Goal: Task Accomplishment & Management: Complete application form

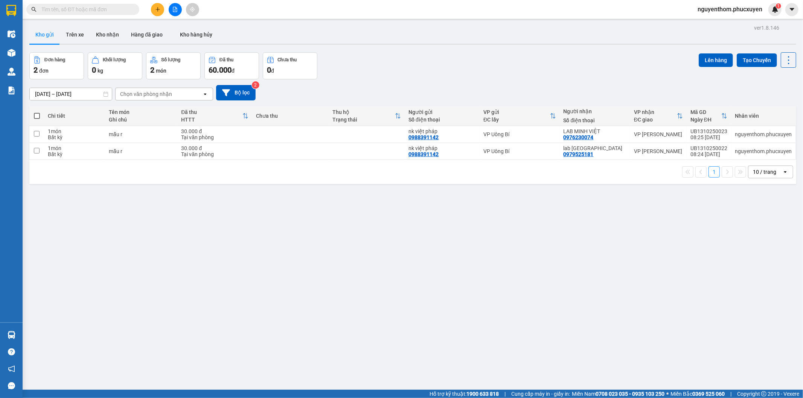
drag, startPoint x: 0, startPoint y: 0, endPoint x: 378, endPoint y: 89, distance: 388.0
click at [377, 89] on div "[DATE] – [DATE] Press the down arrow key to interact with the calendar and sele…" at bounding box center [412, 92] width 767 height 15
click at [157, 6] on button at bounding box center [157, 9] width 13 height 13
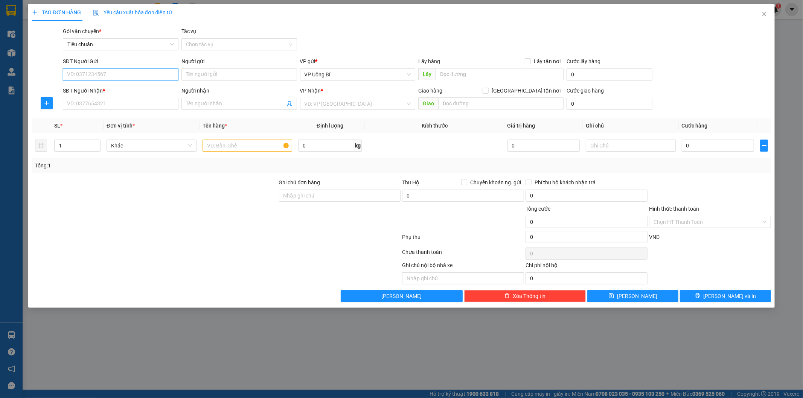
click at [169, 73] on input "SĐT Người Gửi" at bounding box center [121, 75] width 116 height 12
click at [135, 89] on div "0936592950 - c Oanh" at bounding box center [120, 89] width 107 height 8
type input "0936592950"
type input "c Oanh"
type input "0936592950"
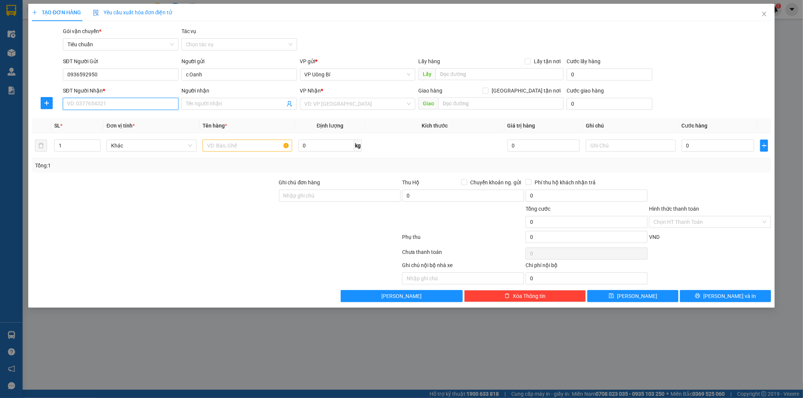
click at [129, 104] on input "SĐT Người Nhận *" at bounding box center [121, 104] width 116 height 12
click at [123, 119] on div "0333357788 - chị [PERSON_NAME]" at bounding box center [120, 119] width 107 height 8
type input "0333357788"
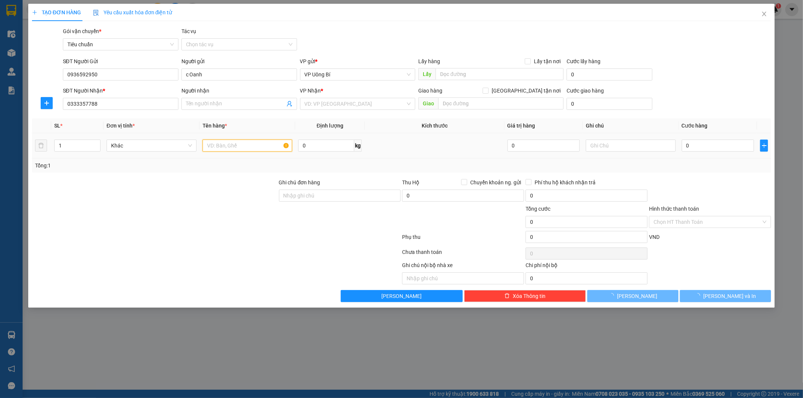
click at [249, 147] on input "text" at bounding box center [248, 146] width 90 height 12
type input "chị [PERSON_NAME]"
checkbox input "true"
type input "1236 đường Láng, [GEOGRAPHIC_DATA], [GEOGRAPHIC_DATA]"
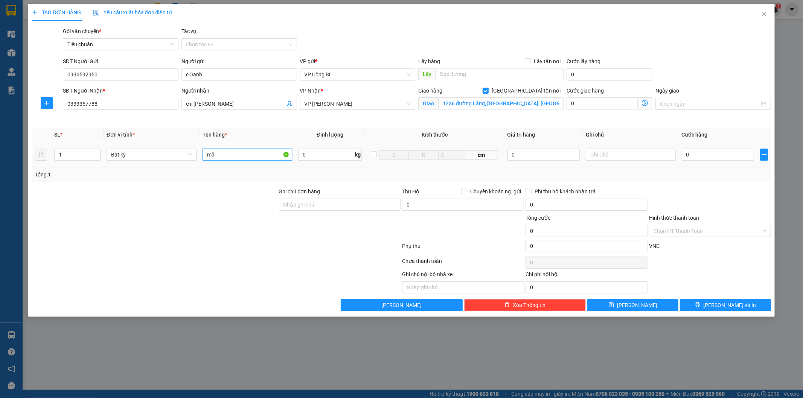
type input "m"
type input "hồ sơ"
click at [717, 156] on input "0" at bounding box center [718, 155] width 72 height 12
type input "3"
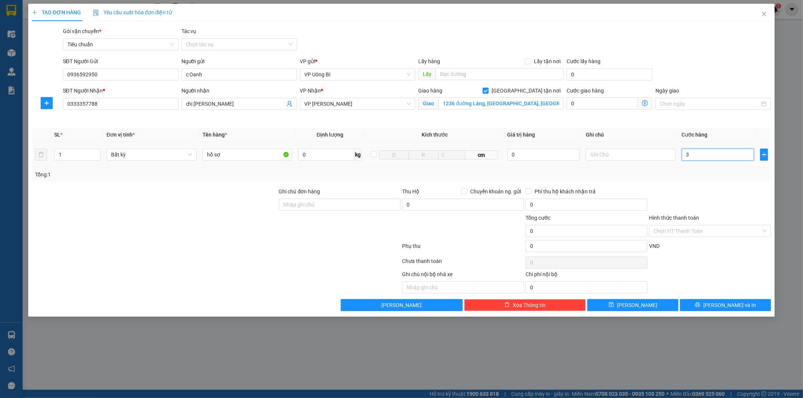
type input "3"
type input "30"
type input "30.000"
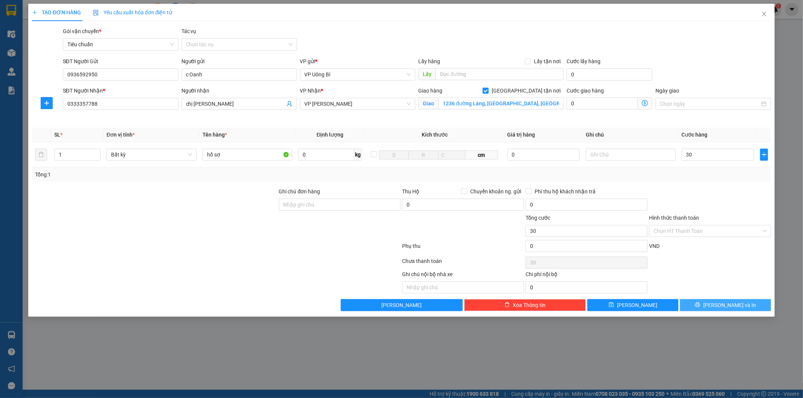
type input "30.000"
click at [698, 304] on button "[PERSON_NAME] và In" at bounding box center [725, 305] width 91 height 12
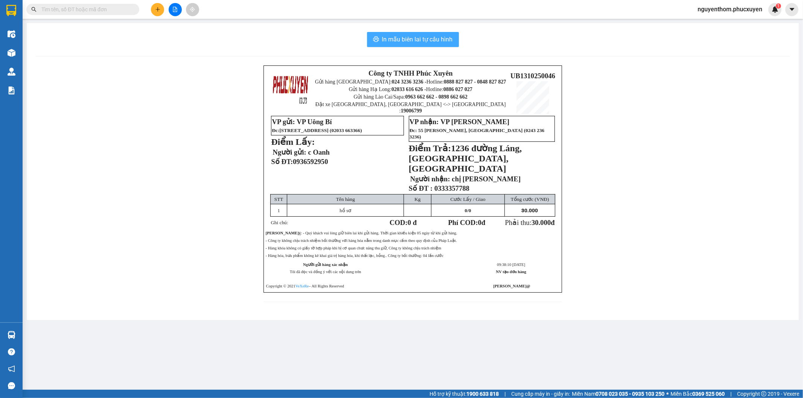
click at [417, 37] on span "In mẫu biên lai tự cấu hình" at bounding box center [417, 39] width 71 height 9
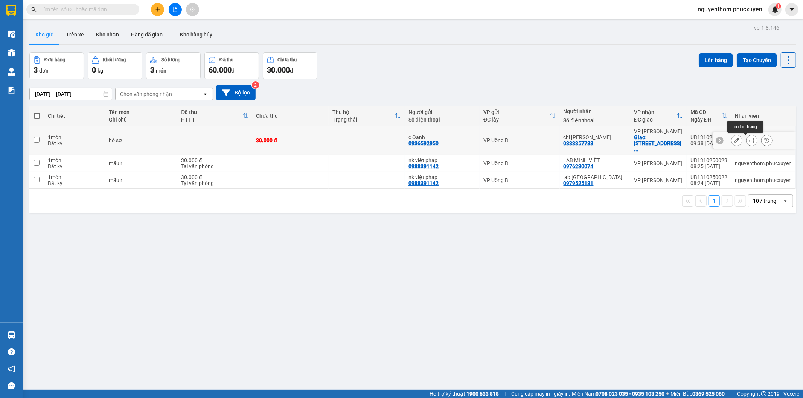
click at [750, 142] on icon at bounding box center [752, 140] width 5 height 5
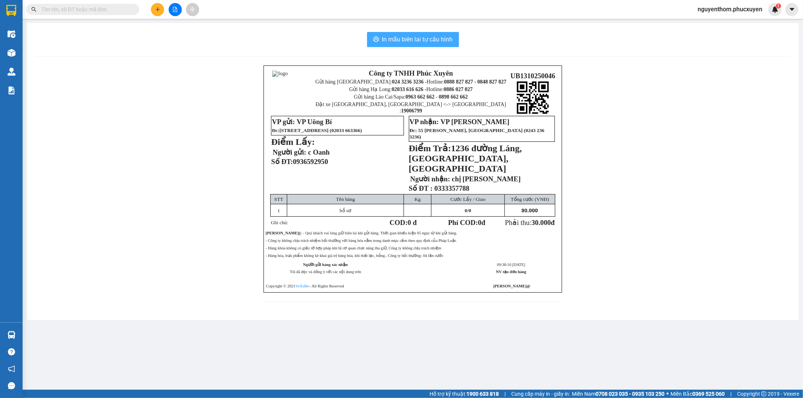
click at [419, 38] on span "In mẫu biên lai tự cấu hình" at bounding box center [417, 39] width 71 height 9
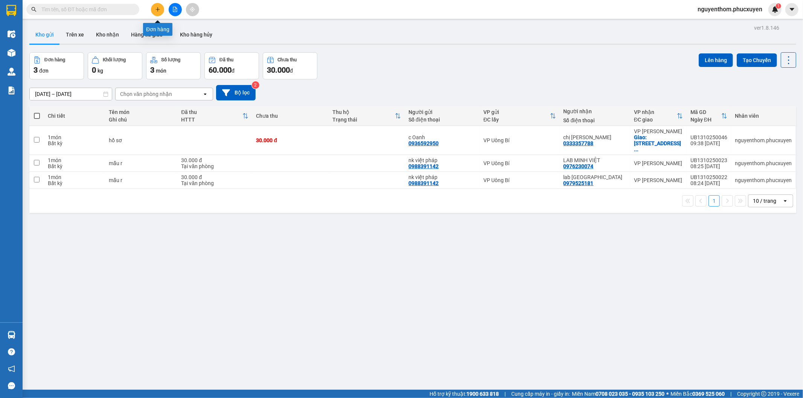
click at [159, 9] on icon "plus" at bounding box center [157, 9] width 5 height 5
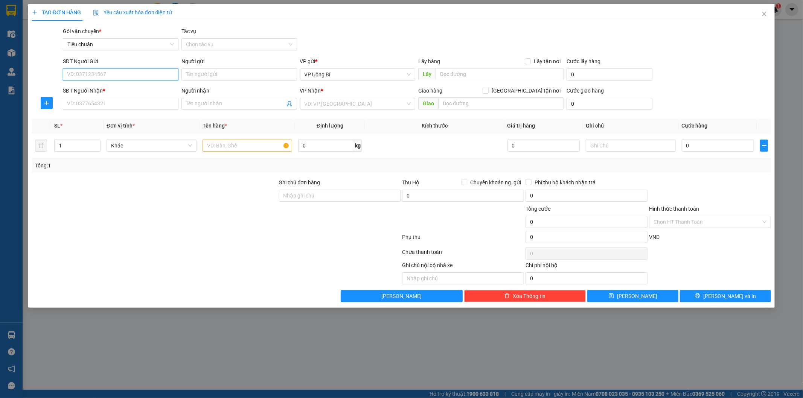
click at [137, 72] on input "SĐT Người Gửi" at bounding box center [121, 75] width 116 height 12
click at [110, 87] on div "0989581923 - Bác sĩ [PERSON_NAME]" at bounding box center [120, 89] width 107 height 8
type input "0989581923"
type input "Bác sĩ [PERSON_NAME]"
type input "0989581923"
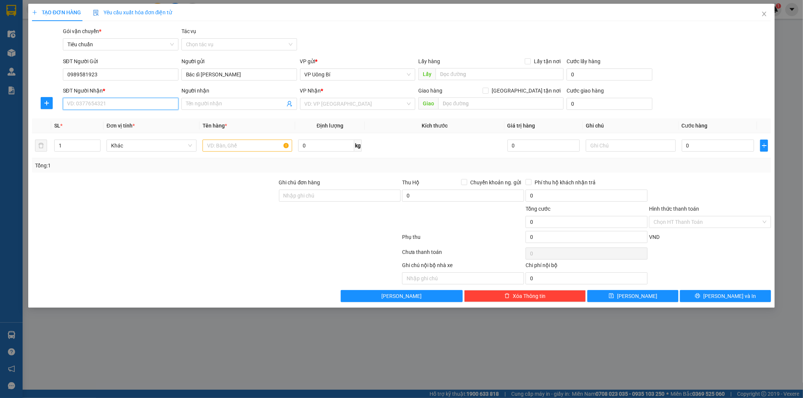
click at [112, 102] on input "SĐT Người Nhận *" at bounding box center [121, 104] width 116 height 12
click at [106, 130] on div "0967419894 - LABO KATRI/0983536072" at bounding box center [120, 131] width 107 height 8
type input "0967419894"
type input "LABO KATRI/0983536072"
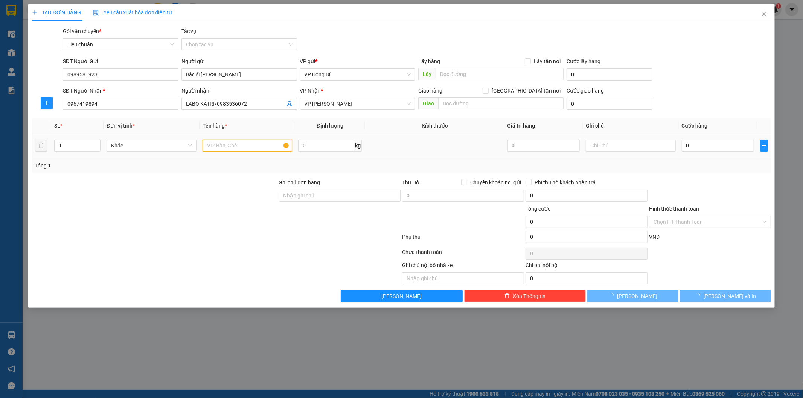
click at [245, 147] on input "text" at bounding box center [248, 146] width 90 height 12
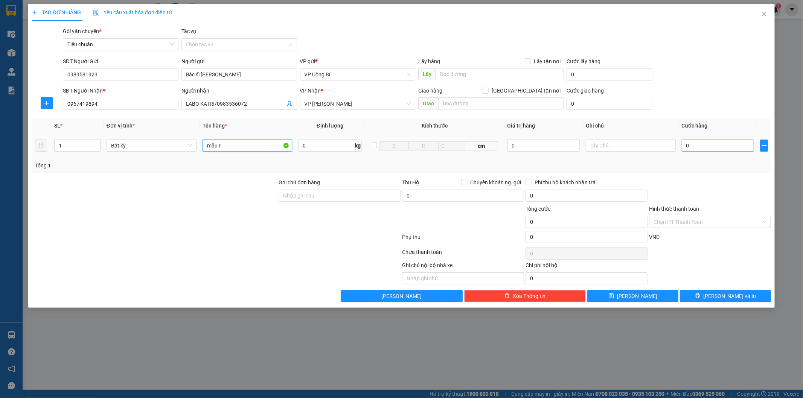
type input "mẫu r"
click at [719, 148] on input "0" at bounding box center [718, 146] width 72 height 12
type input "3"
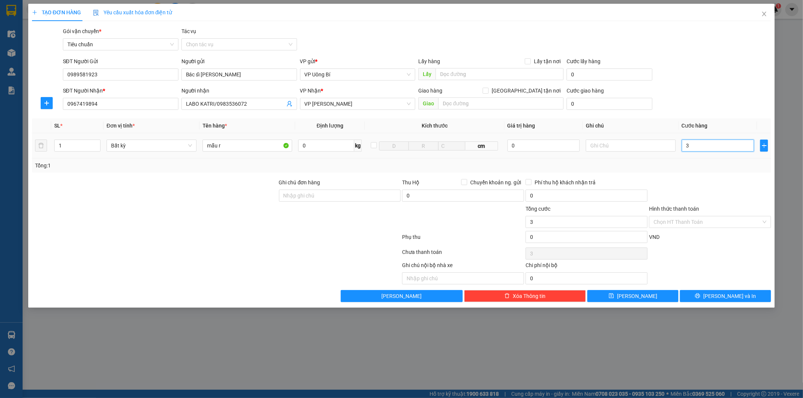
type input "30"
type input "30.000"
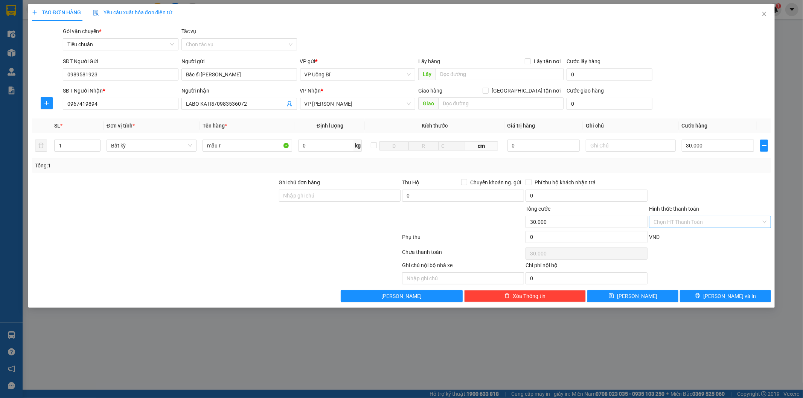
click at [711, 227] on input "Hình thức thanh toán" at bounding box center [708, 222] width 108 height 11
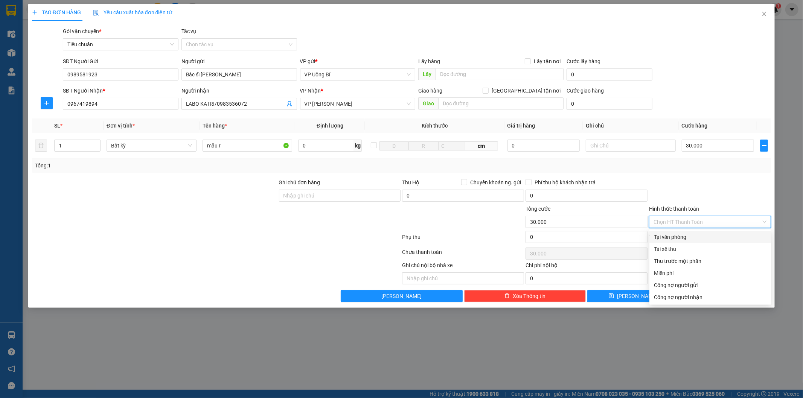
click at [686, 236] on div "Tại văn phòng" at bounding box center [710, 237] width 113 height 8
type input "0"
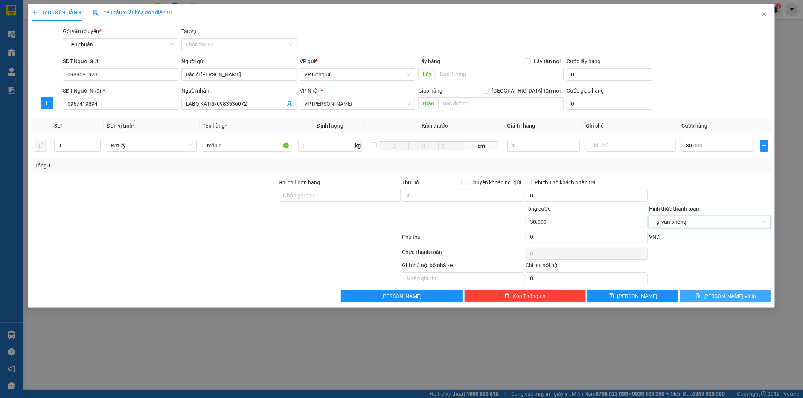
click at [721, 296] on span "[PERSON_NAME] và In" at bounding box center [730, 296] width 53 height 8
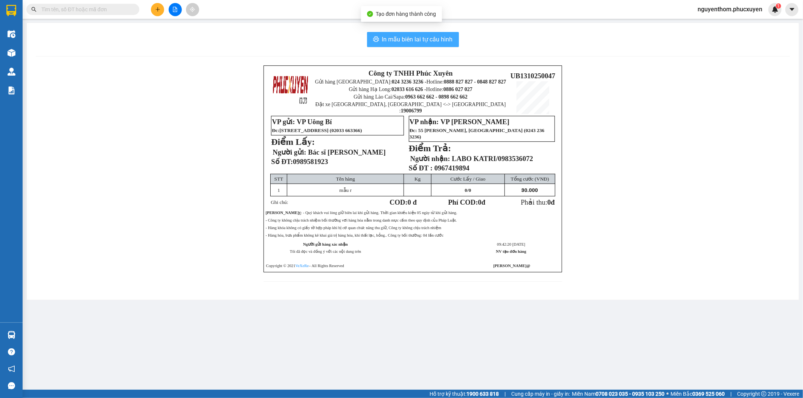
click at [413, 39] on span "In mẫu biên lai tự cấu hình" at bounding box center [417, 39] width 71 height 9
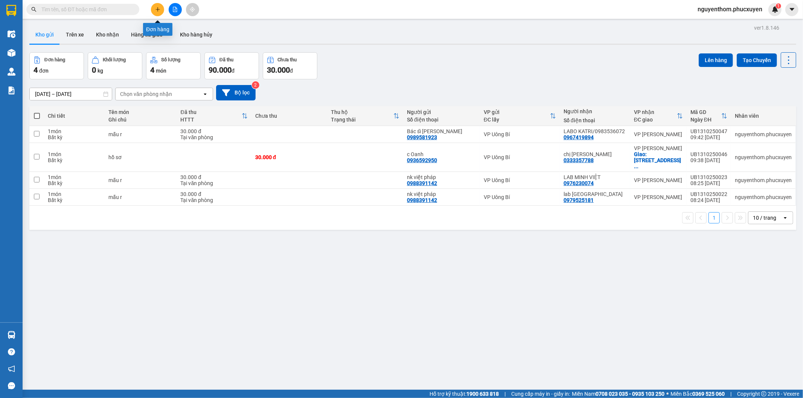
click at [154, 9] on button at bounding box center [157, 9] width 13 height 13
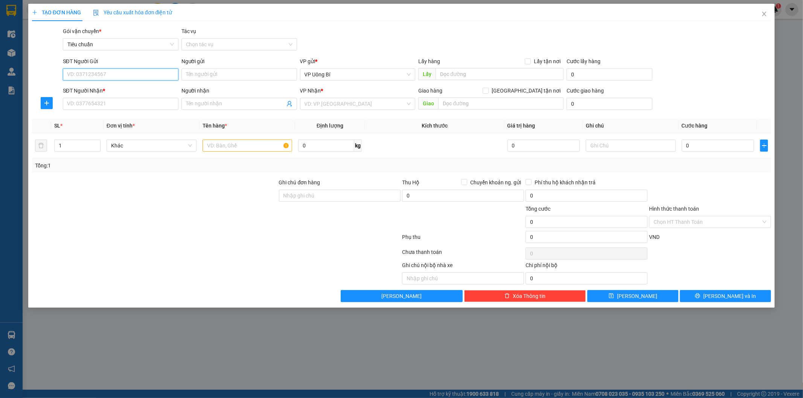
click at [153, 75] on input "SĐT Người Gửi" at bounding box center [121, 75] width 116 height 12
click at [107, 87] on div "0386383216 - Trà" at bounding box center [120, 89] width 107 height 8
type input "0386383216"
type input "Trà"
type input "ub"
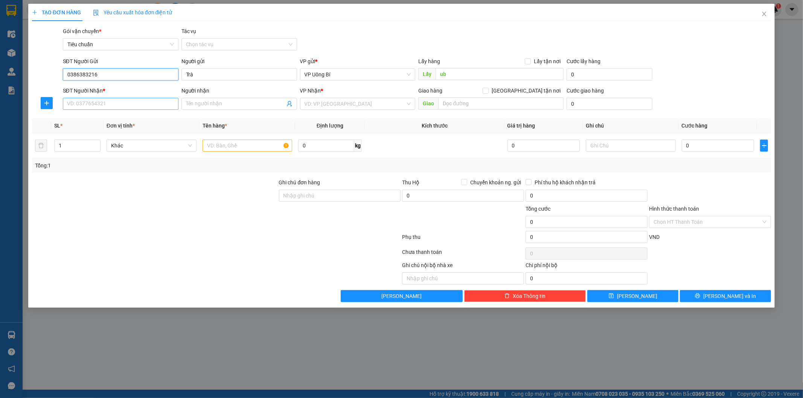
type input "0386383216"
click at [108, 103] on input "SĐT Người Nhận *" at bounding box center [121, 104] width 116 height 12
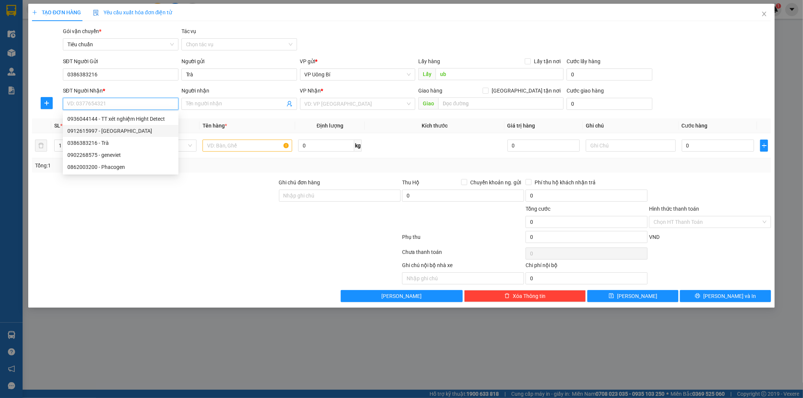
click at [120, 131] on div "0912615997 - [GEOGRAPHIC_DATA]" at bounding box center [120, 131] width 107 height 8
type input "0912615997"
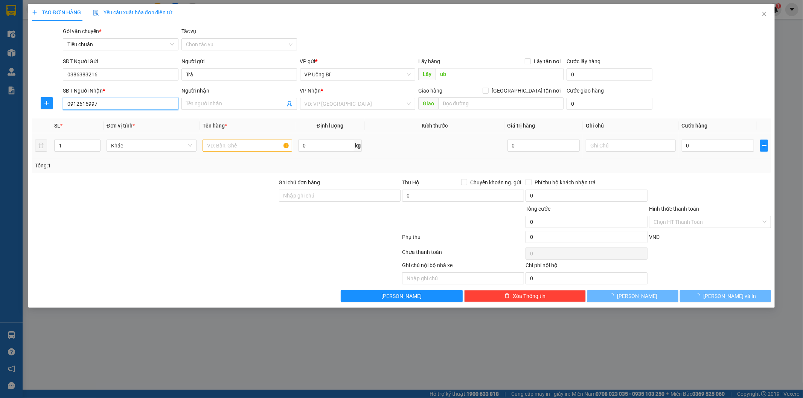
type input "Green Lab"
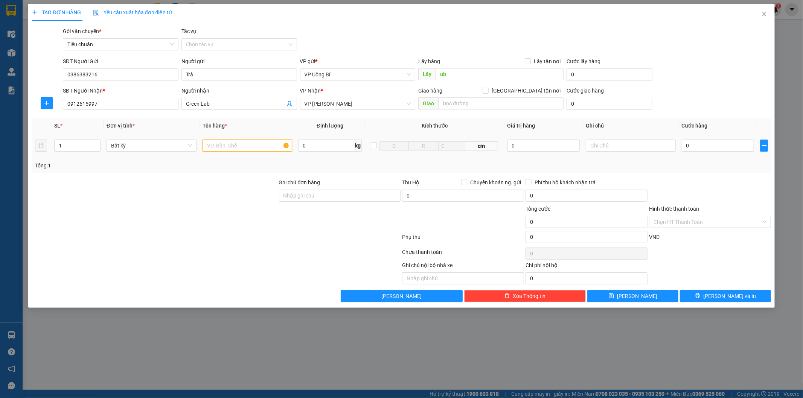
click at [269, 146] on input "text" at bounding box center [248, 146] width 90 height 12
type input "mẫu"
click at [709, 144] on input "0" at bounding box center [718, 146] width 72 height 12
type input "3"
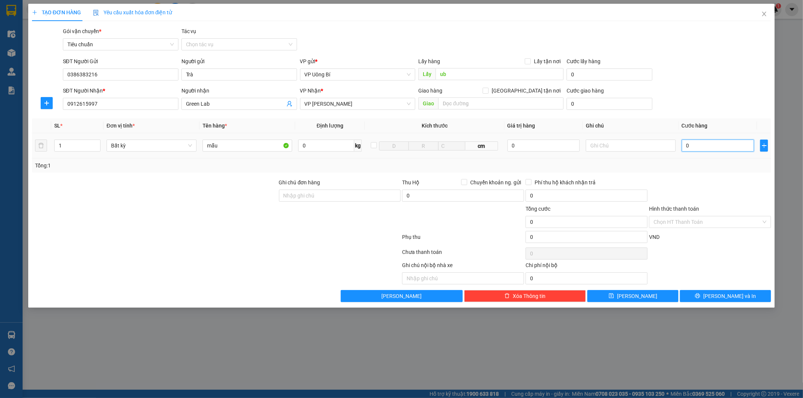
type input "3"
type input "30"
type input "30.000"
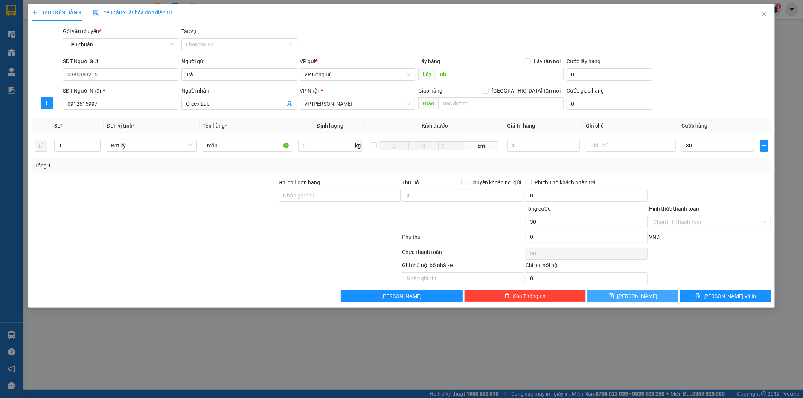
type input "30.000"
click at [636, 296] on span "[PERSON_NAME]" at bounding box center [637, 296] width 40 height 8
type input "0"
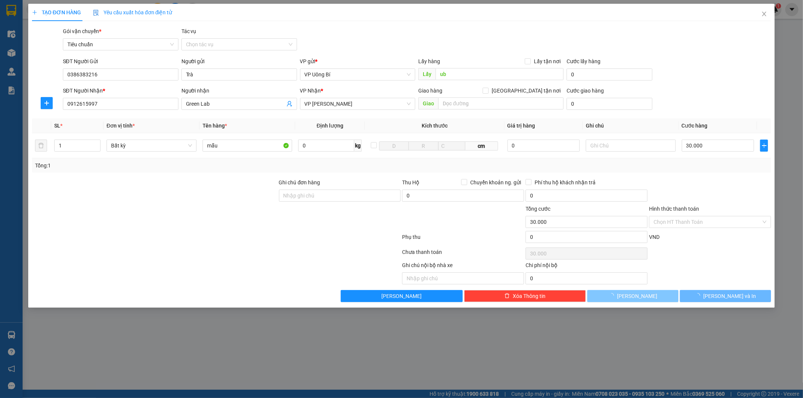
type input "0"
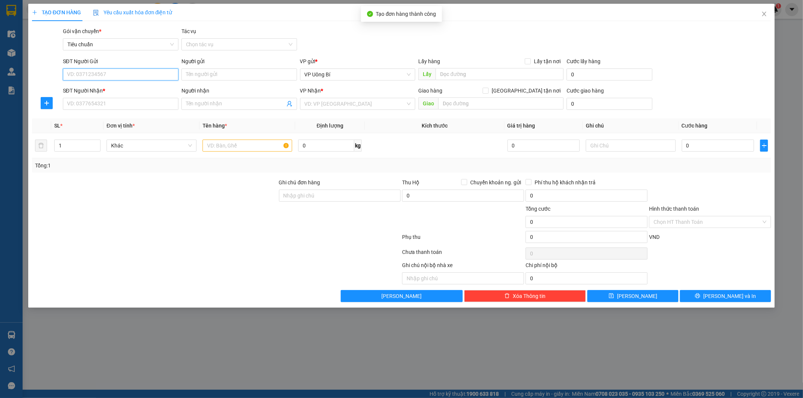
click at [126, 73] on input "SĐT Người Gửi" at bounding box center [121, 75] width 116 height 12
click at [98, 89] on div "0386383216 - Trà" at bounding box center [120, 89] width 107 height 8
type input "0386383216"
type input "Trà"
type input "ub"
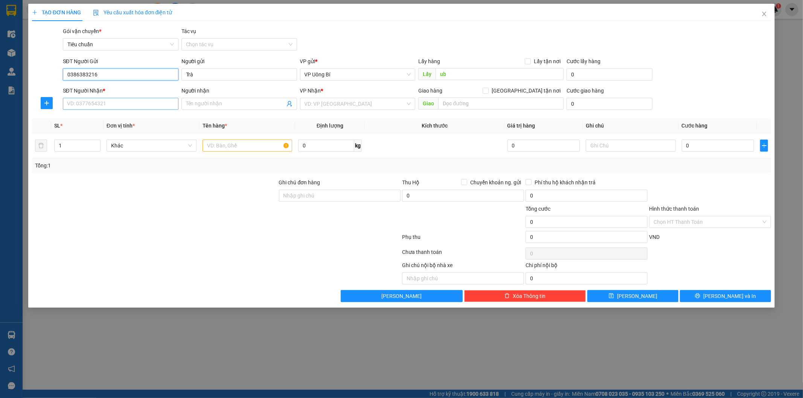
type input "0386383216"
click at [105, 102] on input "SĐT Người Nhận *" at bounding box center [121, 104] width 116 height 12
click at [111, 119] on div "0936044144 - TT xét nghiệm Hight Detect" at bounding box center [120, 119] width 107 height 8
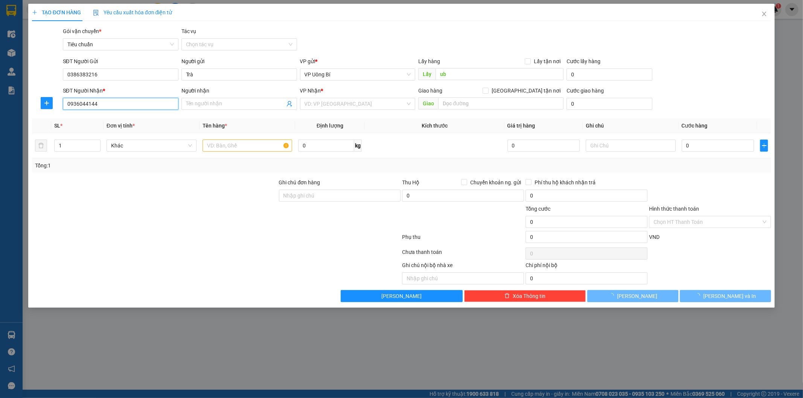
type input "0936044144"
type input "TT xét nghiệm Hight Detect"
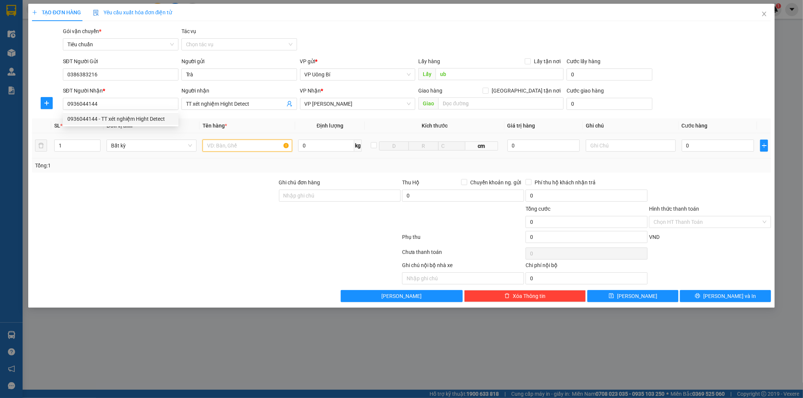
click at [258, 147] on input "text" at bounding box center [248, 146] width 90 height 12
type input "mẫu"
click at [716, 146] on input "0" at bounding box center [718, 146] width 72 height 12
type input "3"
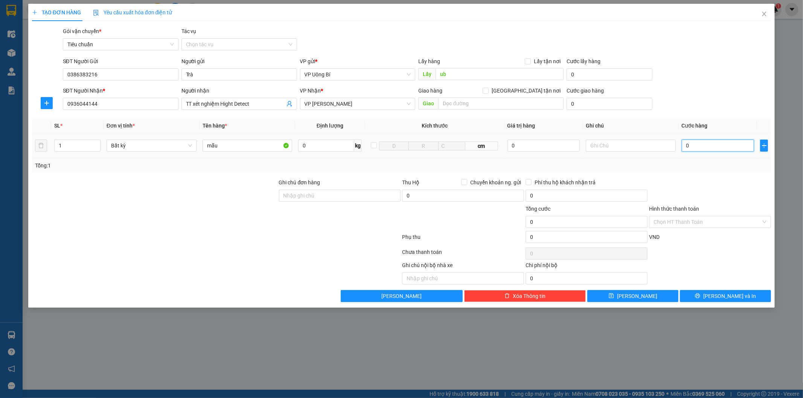
type input "3"
type input "30"
type input "30.000"
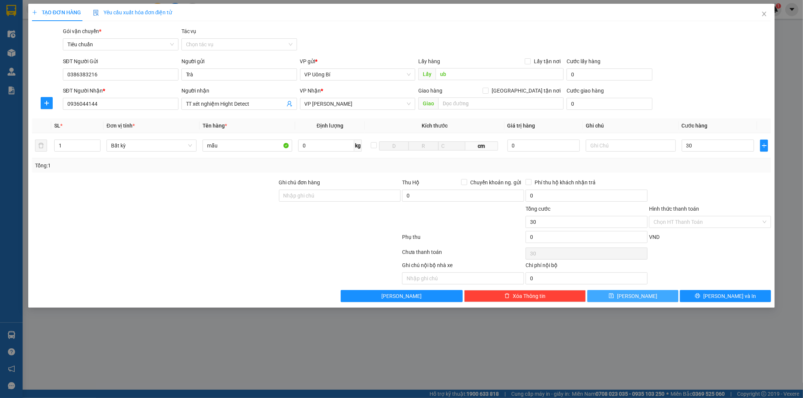
type input "30.000"
click at [648, 296] on button "[PERSON_NAME]" at bounding box center [633, 296] width 91 height 12
type input "0"
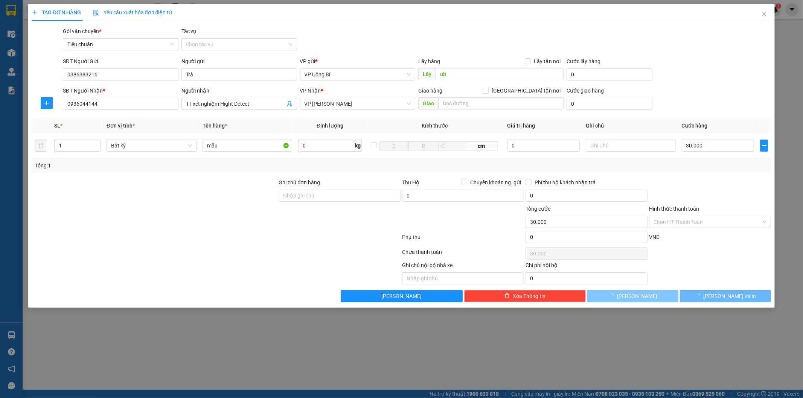
type input "0"
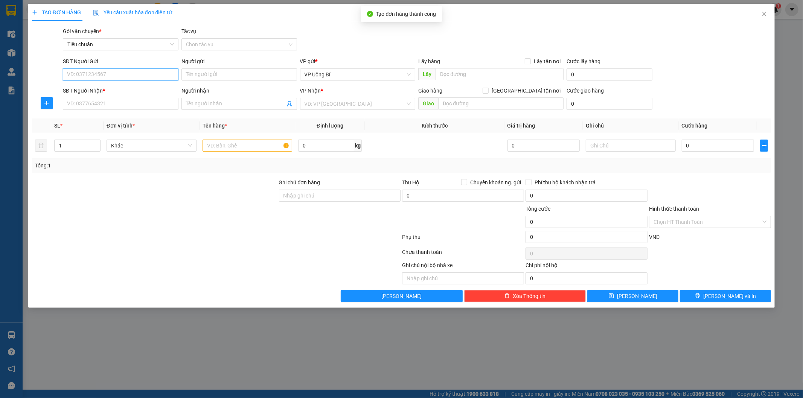
click at [156, 77] on input "SĐT Người Gửi" at bounding box center [121, 75] width 116 height 12
click at [102, 86] on div "0386383216 - Trà" at bounding box center [120, 89] width 107 height 8
type input "0386383216"
type input "Trà"
type input "ub"
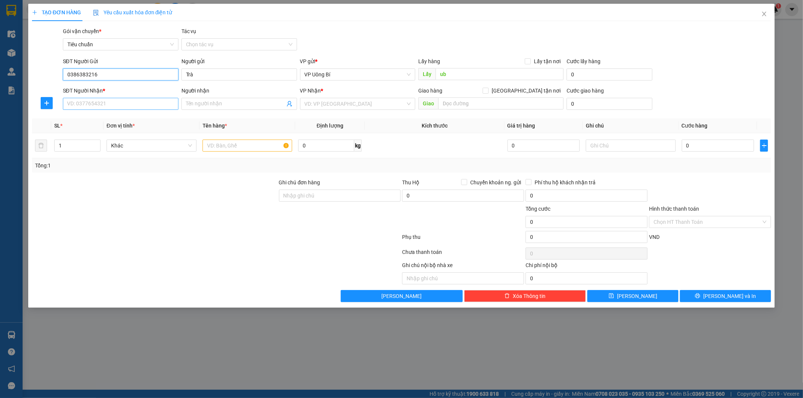
type input "0386383216"
click at [120, 103] on input "SĐT Người Nhận *" at bounding box center [121, 104] width 116 height 12
click at [118, 117] on div "0862003200 - Phacogen" at bounding box center [120, 119] width 107 height 8
type input "0862003200"
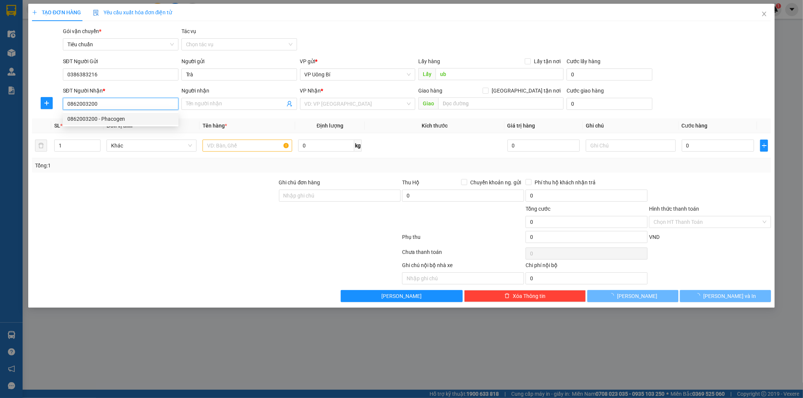
type input "Phacogen"
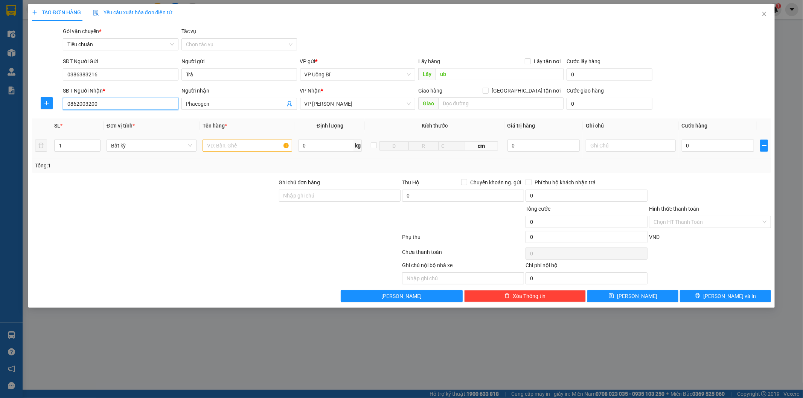
type input "0862003200"
click at [263, 145] on input "text" at bounding box center [248, 146] width 90 height 12
type input "mẫu"
click at [726, 145] on input "0" at bounding box center [718, 146] width 72 height 12
type input "3"
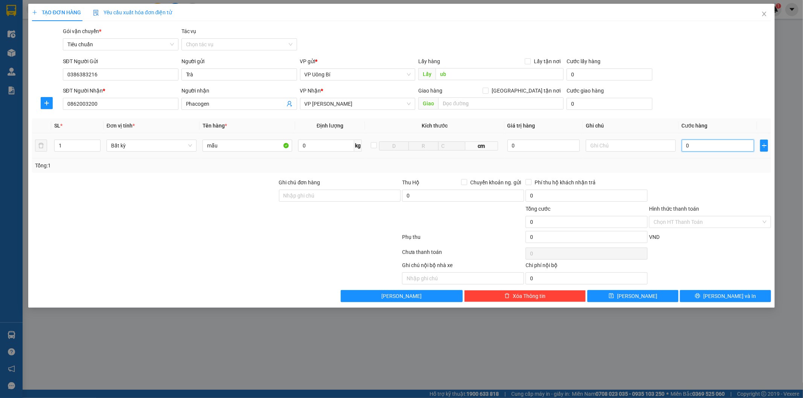
type input "3"
type input "30"
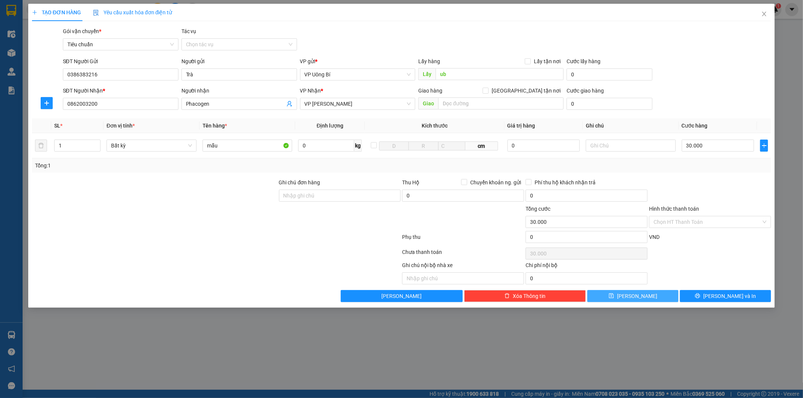
click at [643, 296] on button "[PERSON_NAME]" at bounding box center [633, 296] width 91 height 12
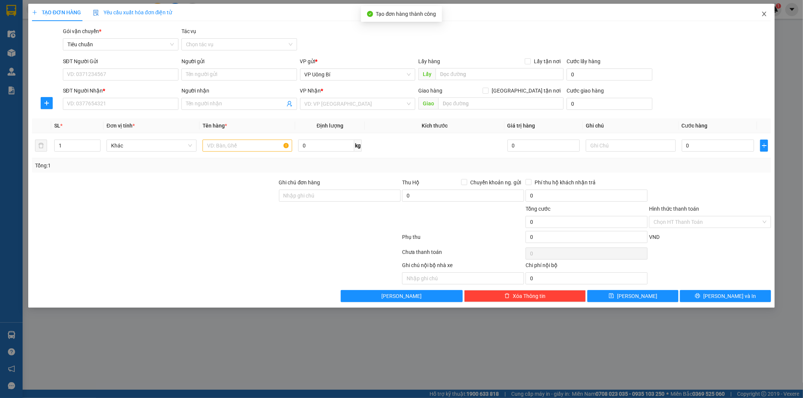
click at [764, 13] on icon "close" at bounding box center [765, 14] width 6 height 6
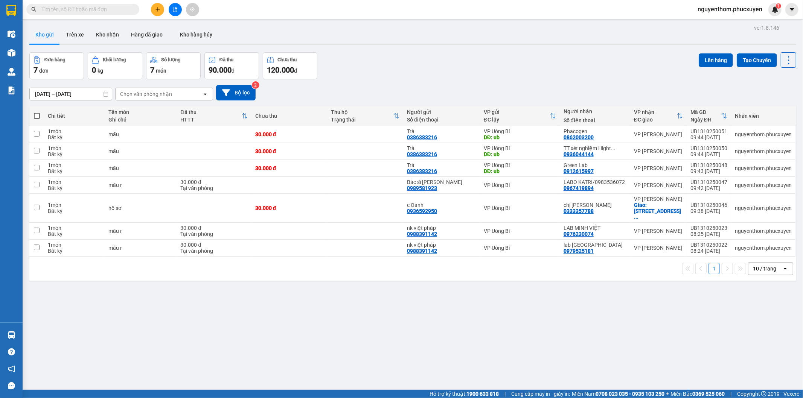
click at [371, 302] on div "ver 1.8.146 Kho gửi Trên xe Kho nhận Hàng đã giao Kho hàng hủy Đơn hàng 7 đơn K…" at bounding box center [412, 222] width 773 height 398
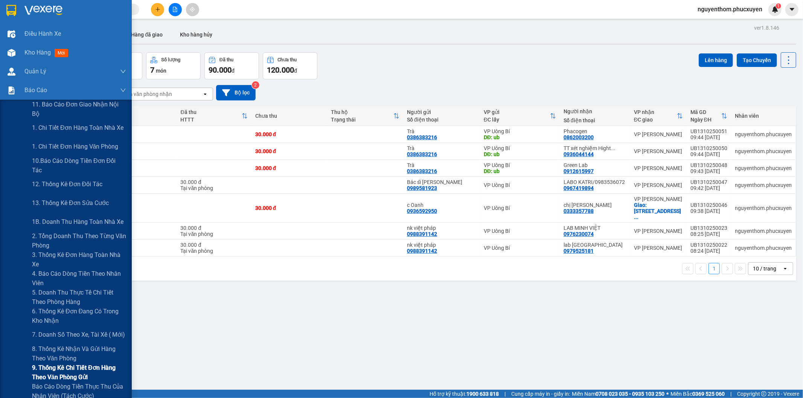
click at [63, 369] on span "9. Thống kê chi tiết đơn hàng theo văn phòng gửi" at bounding box center [79, 372] width 94 height 19
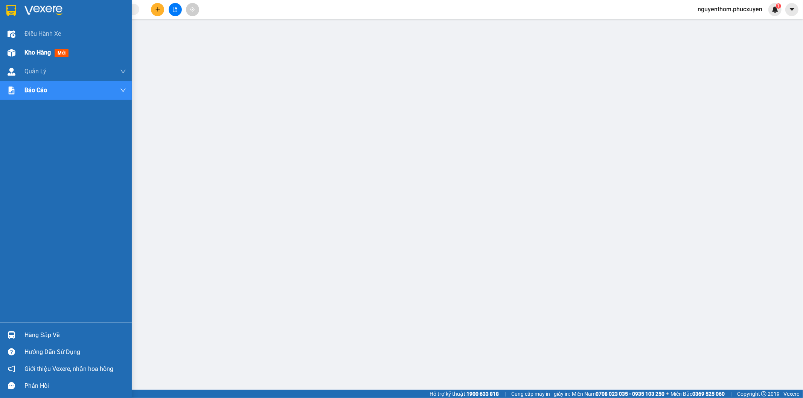
click at [35, 52] on span "Kho hàng" at bounding box center [37, 52] width 26 height 7
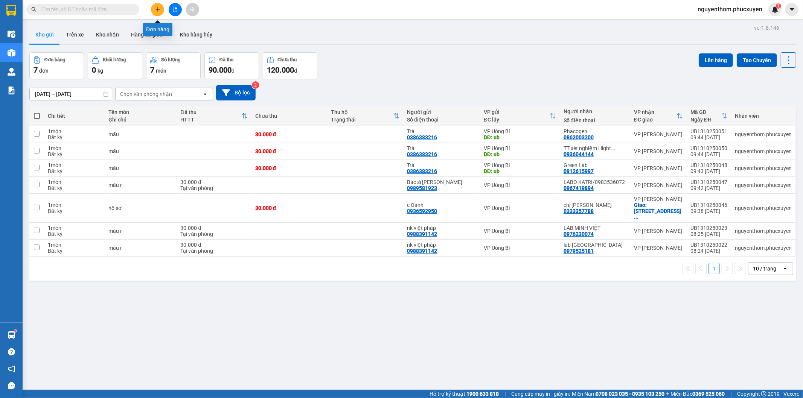
click at [157, 7] on icon "plus" at bounding box center [157, 9] width 5 height 5
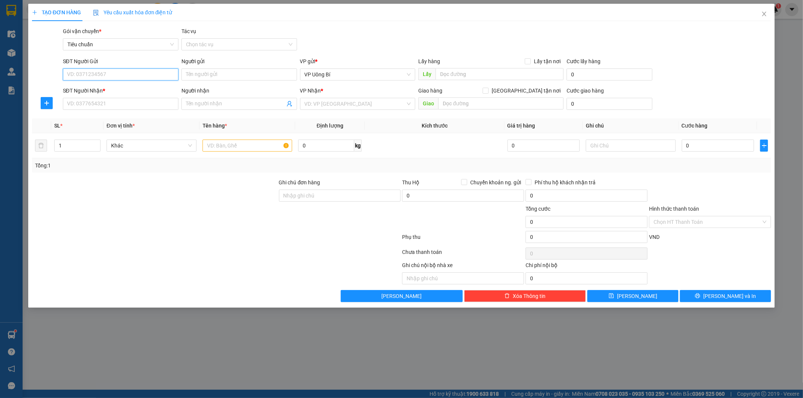
click at [138, 72] on input "SĐT Người Gửi" at bounding box center [121, 75] width 116 height 12
click at [139, 72] on input "SĐT Người Gửi" at bounding box center [121, 75] width 116 height 12
click at [157, 91] on div "0973368794 - NK [PERSON_NAME]" at bounding box center [120, 89] width 107 height 8
type input "0973368794"
type input "NK [PERSON_NAME]"
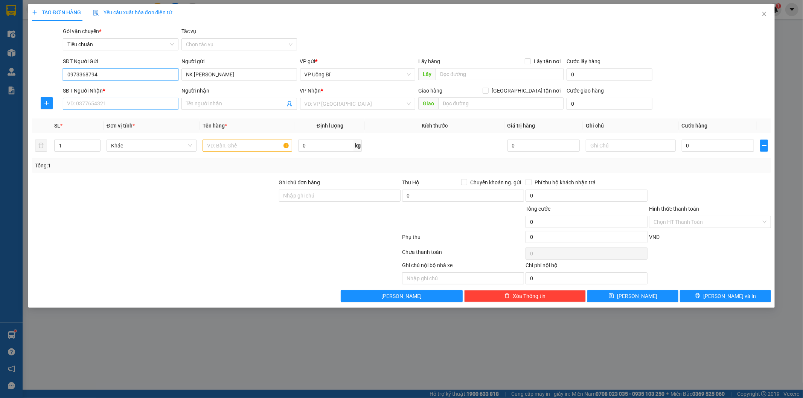
type input "0973368794"
click at [137, 104] on input "SĐT Người Nhận *" at bounding box center [121, 104] width 116 height 12
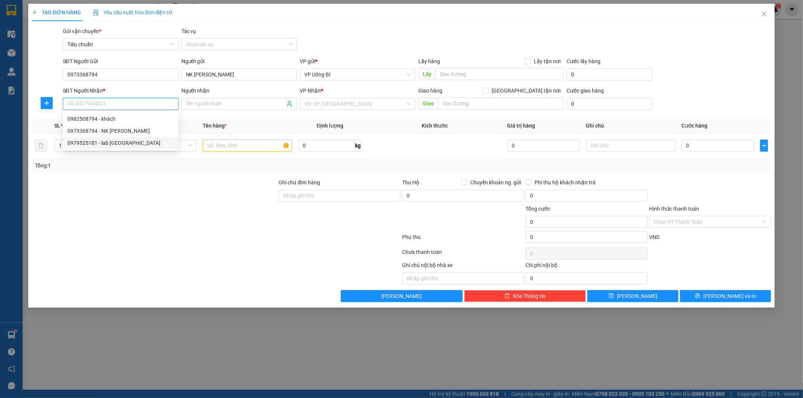
click at [132, 141] on div "0979525181 - lab [GEOGRAPHIC_DATA]" at bounding box center [120, 143] width 107 height 8
type input "0979525181"
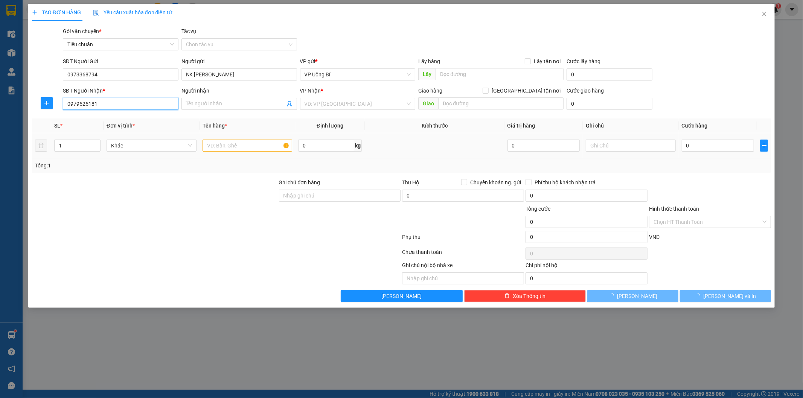
type input "lab [GEOGRAPHIC_DATA]"
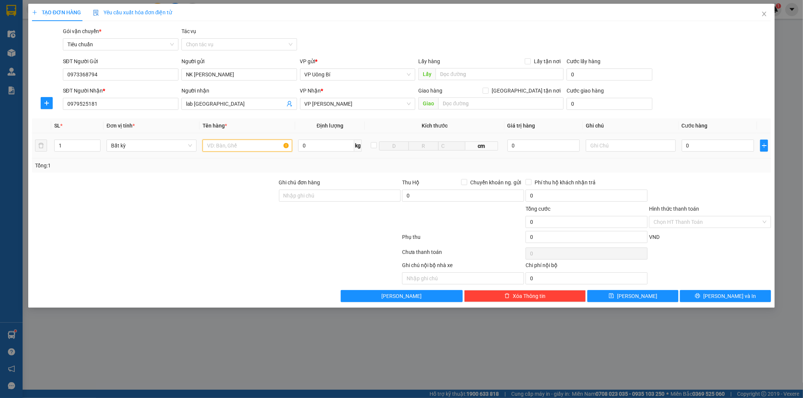
click at [245, 148] on input "text" at bounding box center [248, 146] width 90 height 12
type input "mẫu r"
click at [723, 146] on input "0" at bounding box center [718, 146] width 72 height 12
click at [701, 294] on icon "printer" at bounding box center [697, 295] width 5 height 5
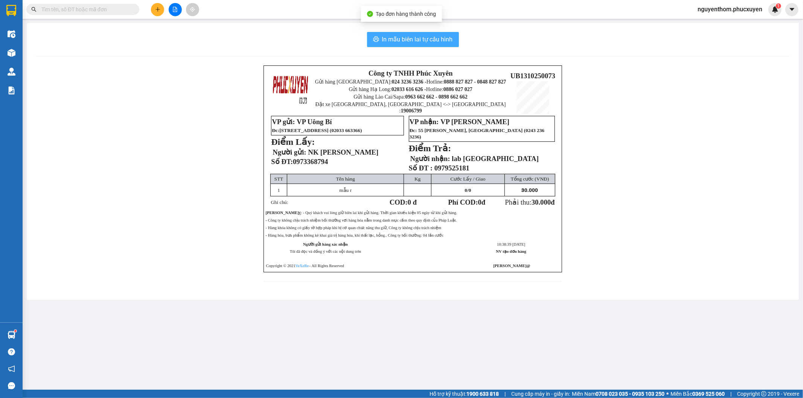
click at [414, 37] on span "In mẫu biên lai tự cấu hình" at bounding box center [417, 39] width 71 height 9
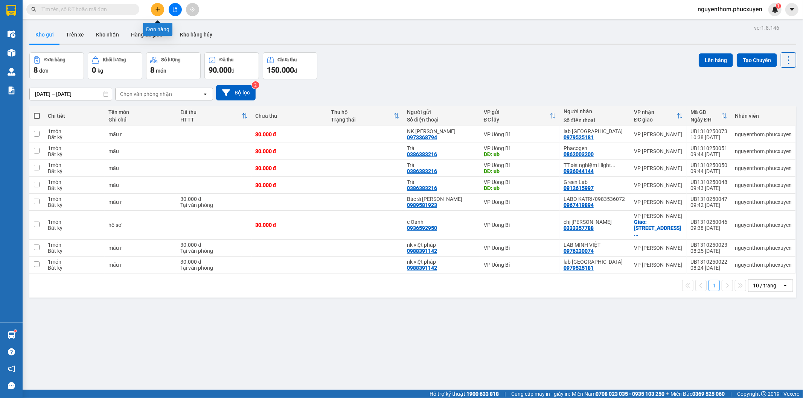
click at [159, 8] on icon "plus" at bounding box center [157, 9] width 5 height 5
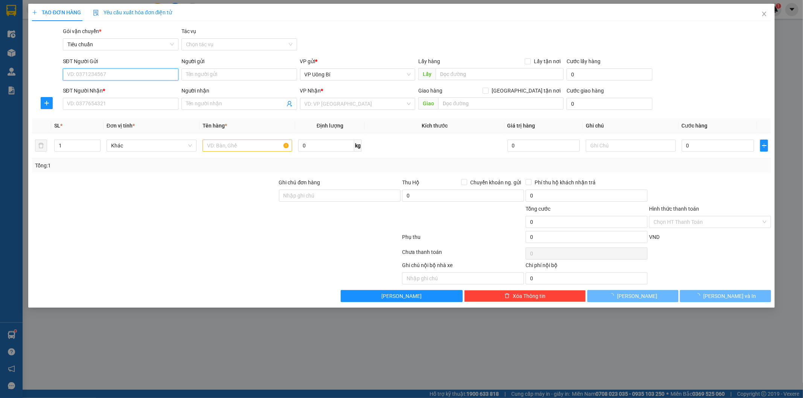
click at [164, 73] on input "SĐT Người Gửi" at bounding box center [121, 75] width 116 height 12
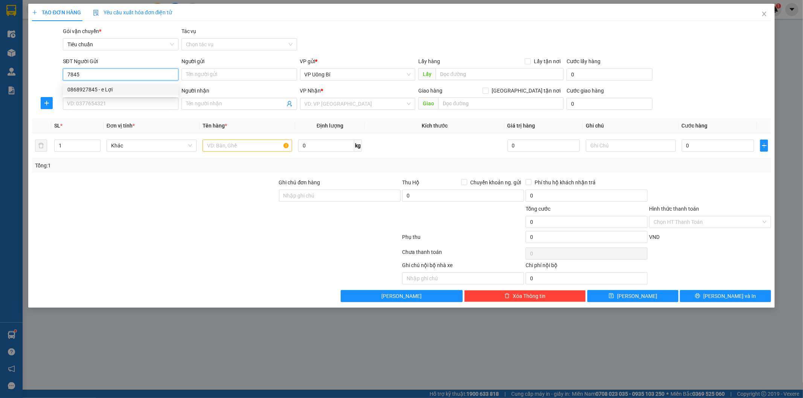
click at [116, 87] on div "0868927845 - e Lợi" at bounding box center [120, 89] width 107 height 8
type input "0868927845"
type input "e Lợi"
type input "0868927845"
click at [200, 73] on input "e Lợi" at bounding box center [240, 75] width 116 height 12
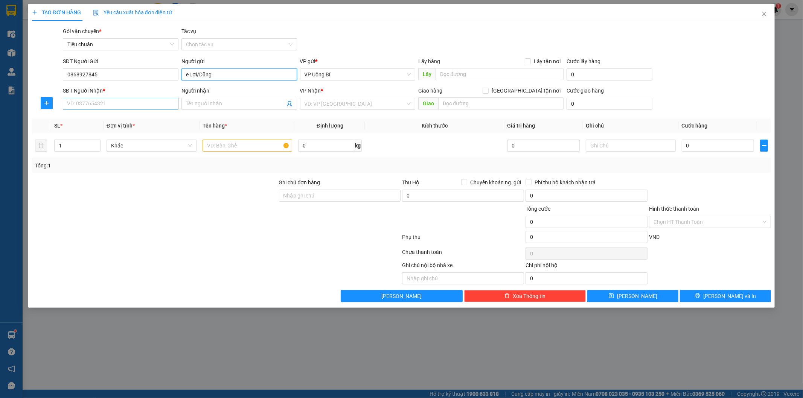
type input "e Lợi/Dũng"
click at [136, 104] on input "SĐT Người Nhận *" at bounding box center [121, 104] width 116 height 12
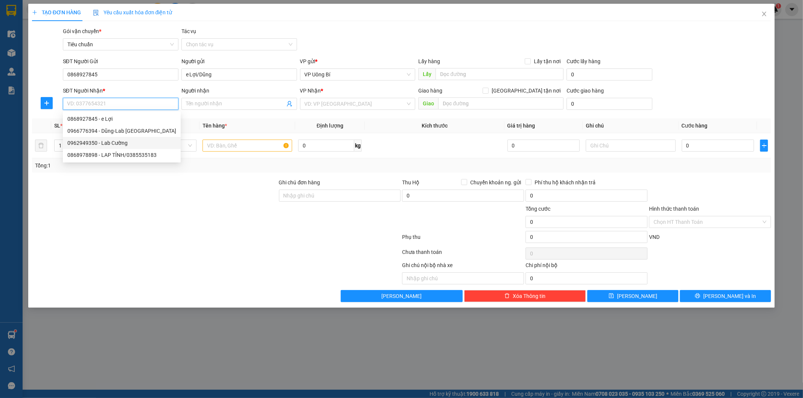
click at [118, 144] on div "0962949350 - Lab Cường" at bounding box center [121, 143] width 109 height 8
type input "0962949350"
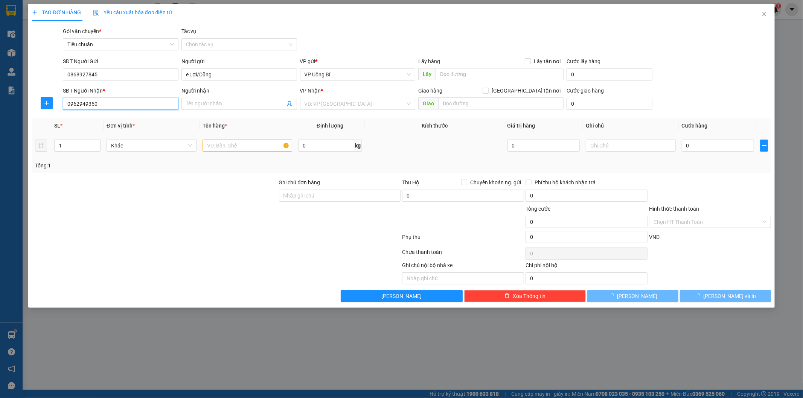
type input "Lab Cường"
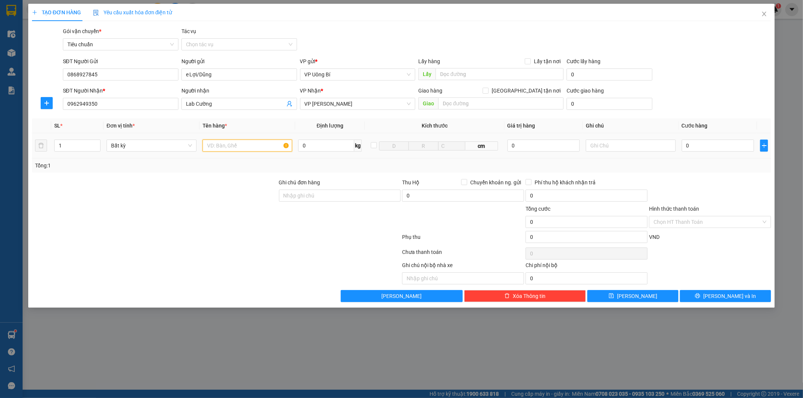
click at [264, 145] on input "text" at bounding box center [248, 146] width 90 height 12
type input "mẫu r"
click at [719, 147] on input "0" at bounding box center [718, 146] width 72 height 12
type input "3"
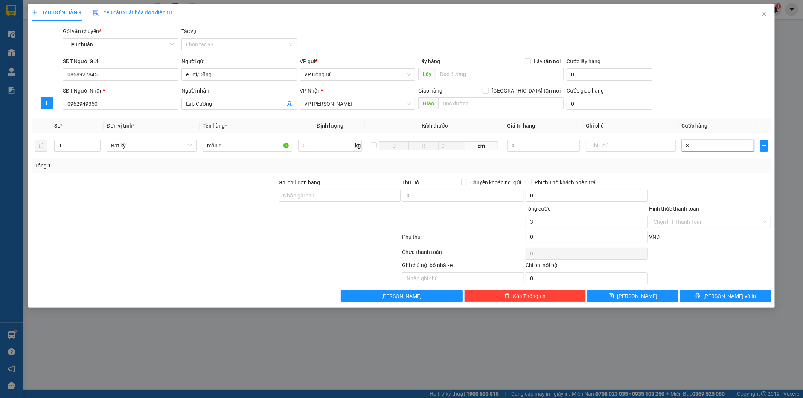
type input "3"
type input "30"
type input "30.000"
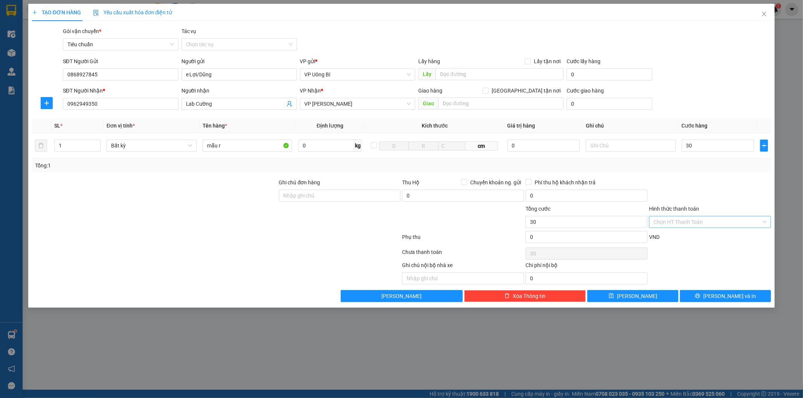
type input "30.000"
click at [694, 221] on input "Hình thức thanh toán" at bounding box center [708, 222] width 108 height 11
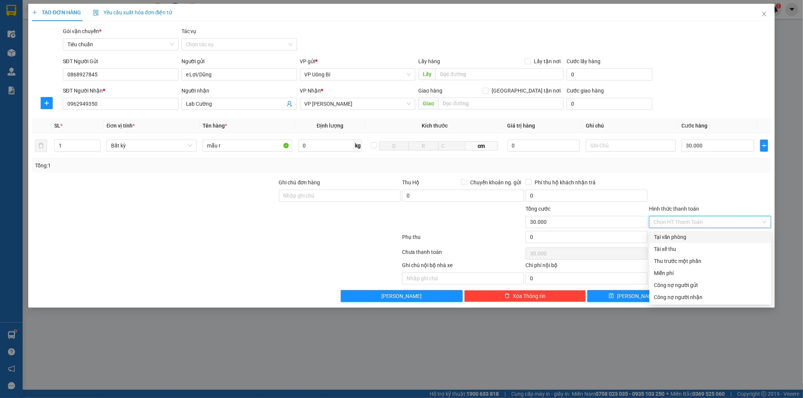
click at [687, 234] on div "Tại văn phòng" at bounding box center [710, 237] width 113 height 8
type input "0"
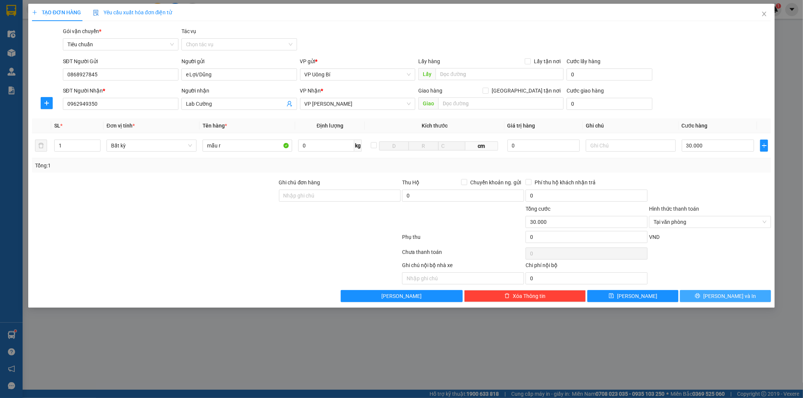
click at [724, 295] on span "[PERSON_NAME] và In" at bounding box center [730, 296] width 53 height 8
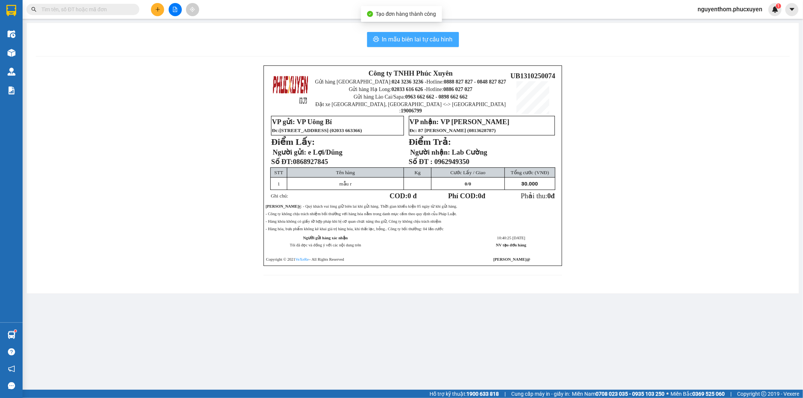
click at [408, 38] on span "In mẫu biên lai tự cấu hình" at bounding box center [417, 39] width 71 height 9
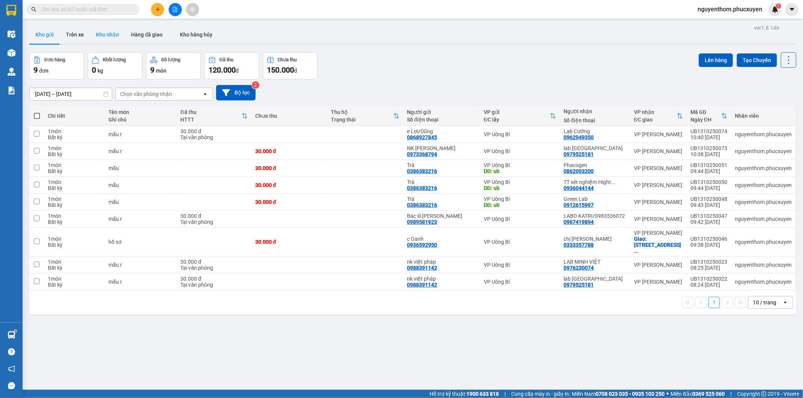
click at [104, 33] on button "Kho nhận" at bounding box center [107, 35] width 35 height 18
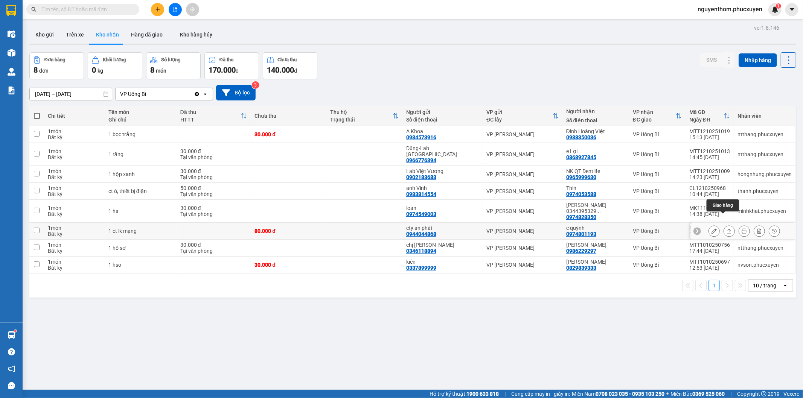
click at [728, 229] on icon at bounding box center [730, 231] width 4 height 5
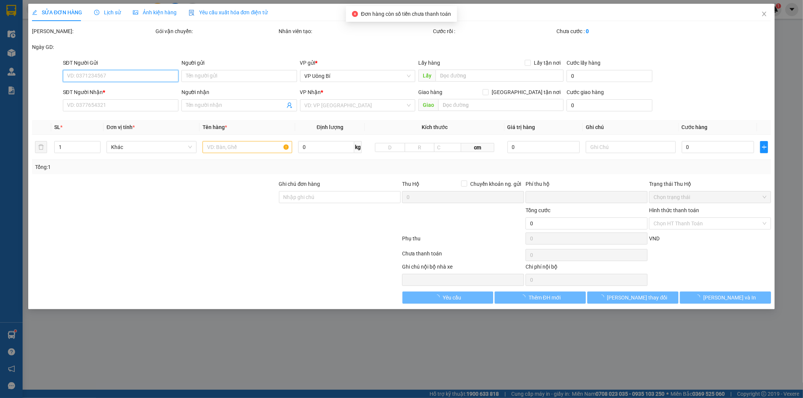
type input "0944044868"
type input "cty an phát"
type input "0974801193"
type input "c quỳnh"
type input "0"
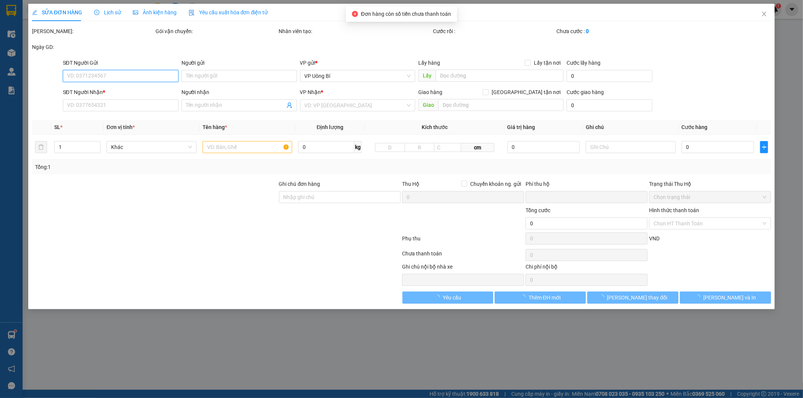
type input "80.000"
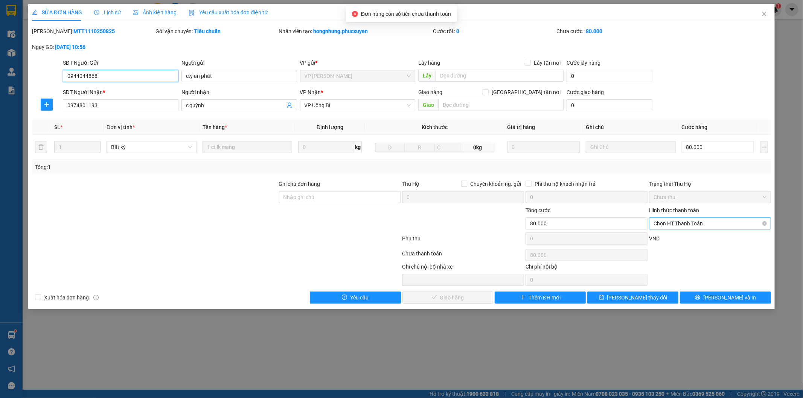
click at [686, 223] on span "Chọn HT Thanh Toán" at bounding box center [710, 223] width 113 height 11
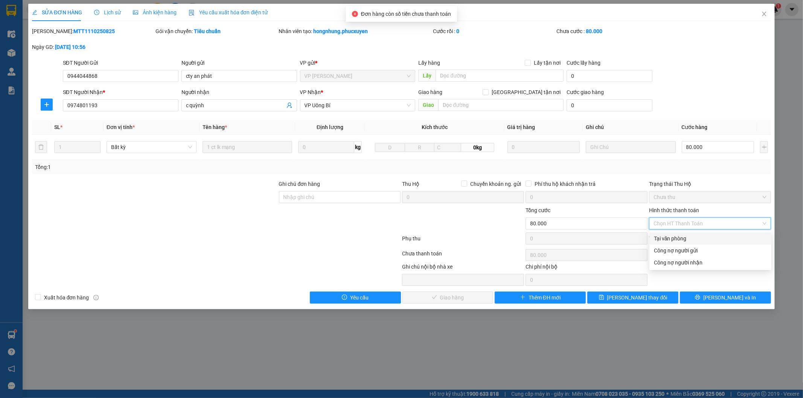
click at [676, 238] on div "Tại văn phòng" at bounding box center [710, 239] width 113 height 8
type input "0"
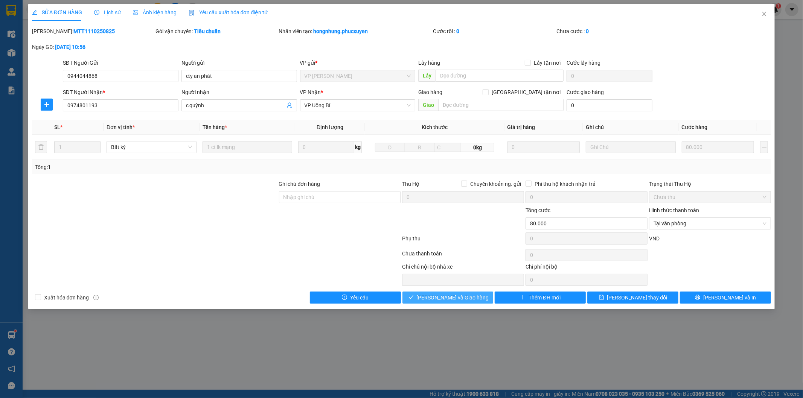
click at [464, 298] on span "[PERSON_NAME] và Giao hàng" at bounding box center [453, 298] width 72 height 8
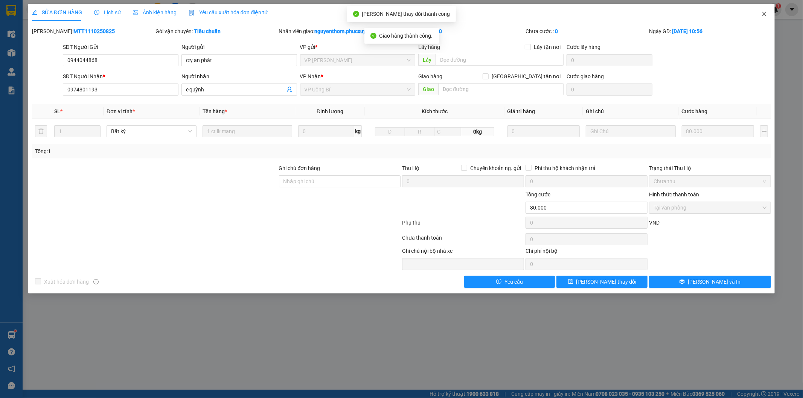
click at [765, 12] on icon "close" at bounding box center [765, 14] width 6 height 6
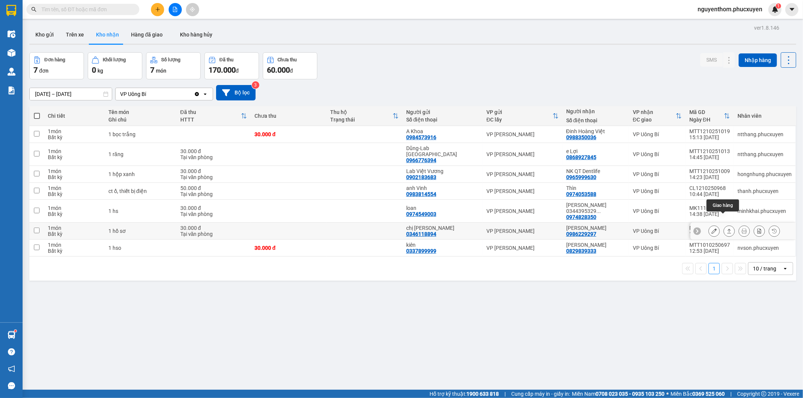
click at [727, 229] on icon at bounding box center [729, 231] width 5 height 5
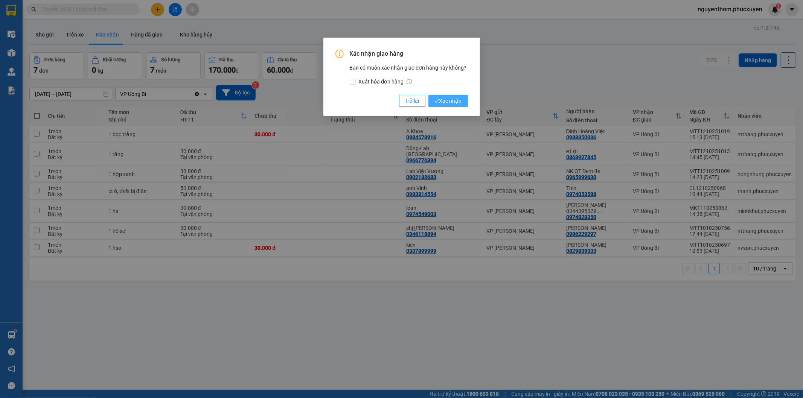
click at [449, 101] on span "Xác nhận" at bounding box center [448, 101] width 27 height 8
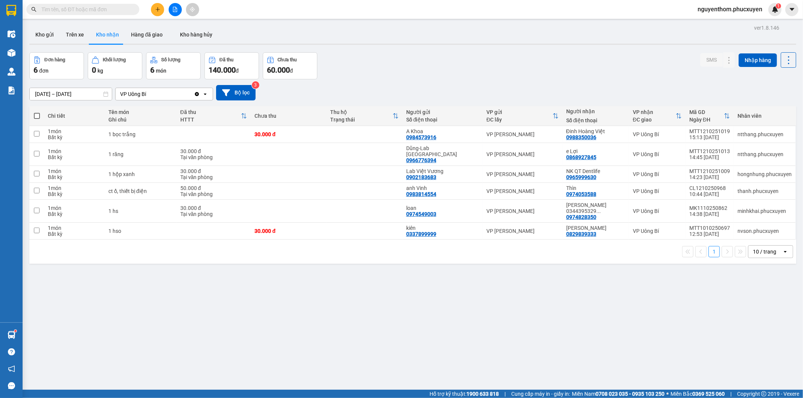
click at [404, 269] on div "ver 1.8.146 Kho gửi Trên xe Kho nhận Hàng đã giao Kho hàng hủy Đơn hàng 6 đơn K…" at bounding box center [412, 222] width 773 height 398
click at [365, 28] on div "Kho gửi Trên xe Kho nhận Hàng đã giao Kho hàng hủy" at bounding box center [412, 36] width 767 height 20
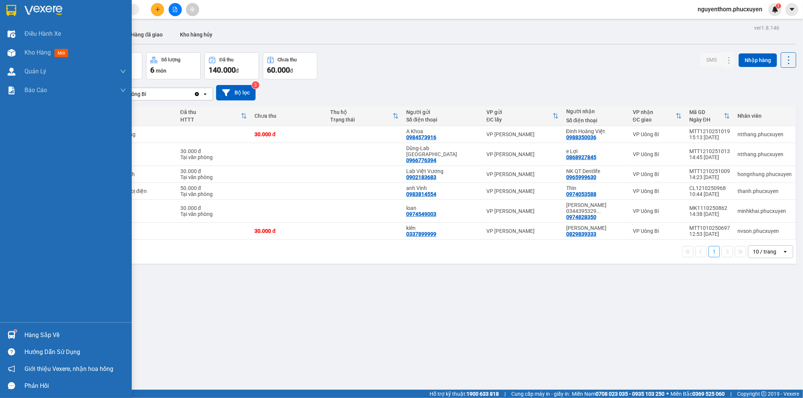
click at [13, 334] on img at bounding box center [12, 335] width 8 height 8
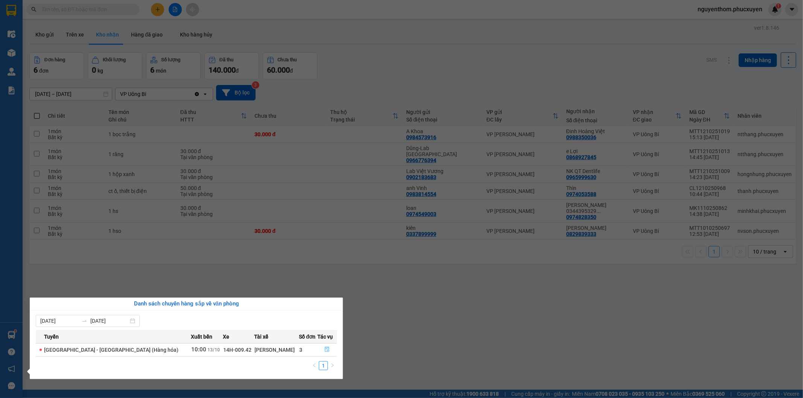
click at [325, 349] on icon "file-done" at bounding box center [327, 349] width 5 height 5
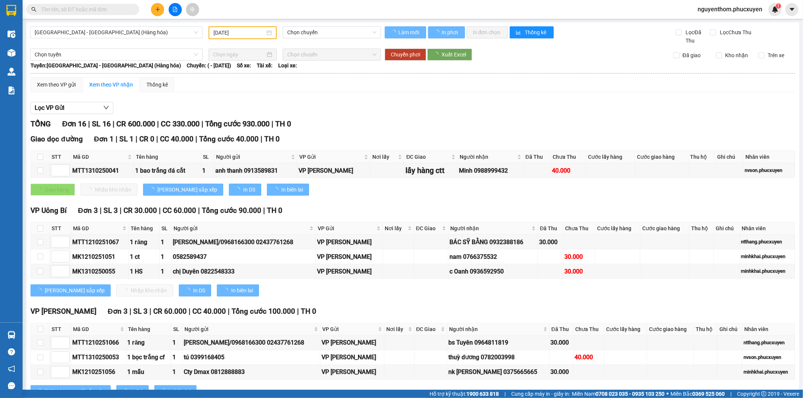
type input "[DATE]"
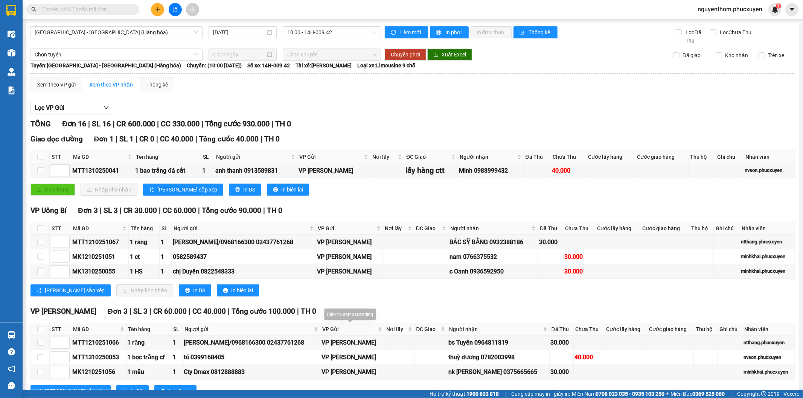
click at [392, 307] on div "VP Loong Toòng Đơn 3 | SL 3 | CR 60.000 | CC 40.000 | Tổng cước 100.000 | TH 0" at bounding box center [413, 311] width 765 height 11
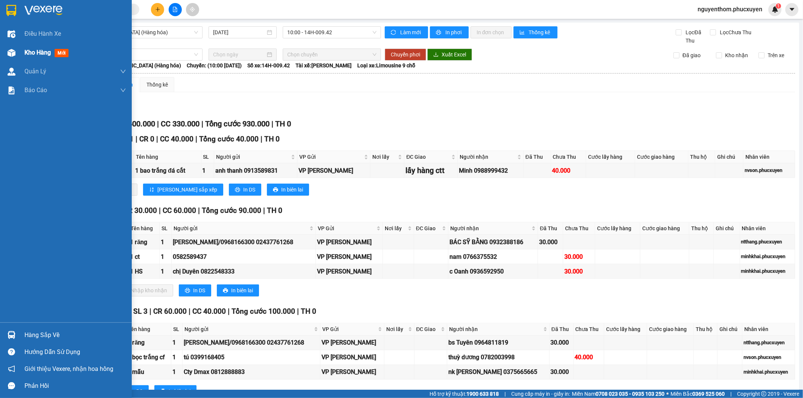
click at [28, 52] on span "Kho hàng" at bounding box center [37, 52] width 26 height 7
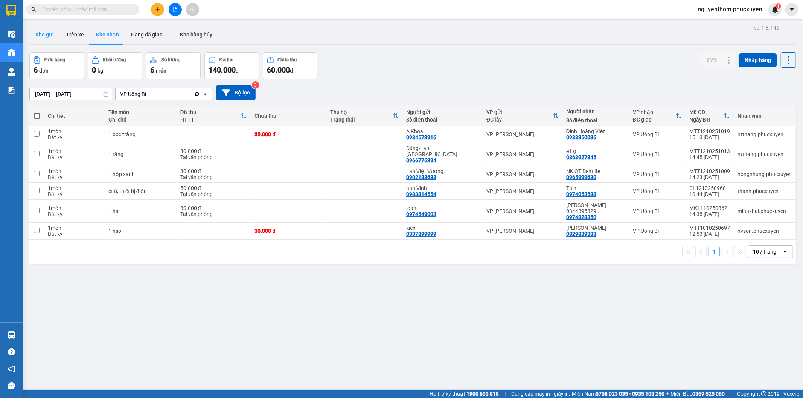
click at [39, 32] on button "Kho gửi" at bounding box center [44, 35] width 31 height 18
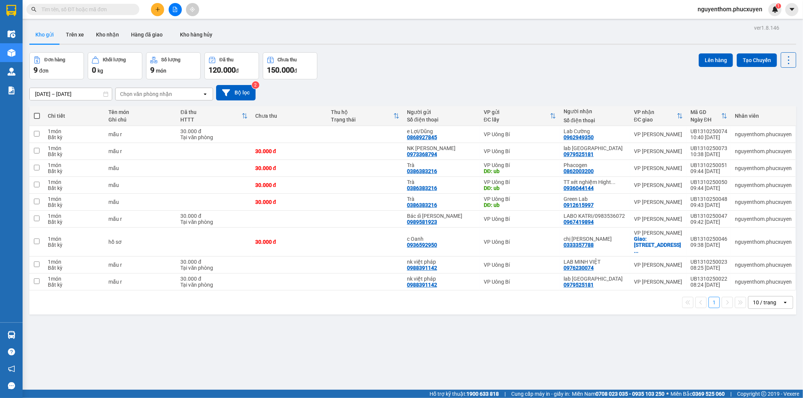
click at [38, 115] on span at bounding box center [37, 116] width 6 height 6
click at [37, 112] on input "checkbox" at bounding box center [37, 112] width 0 height 0
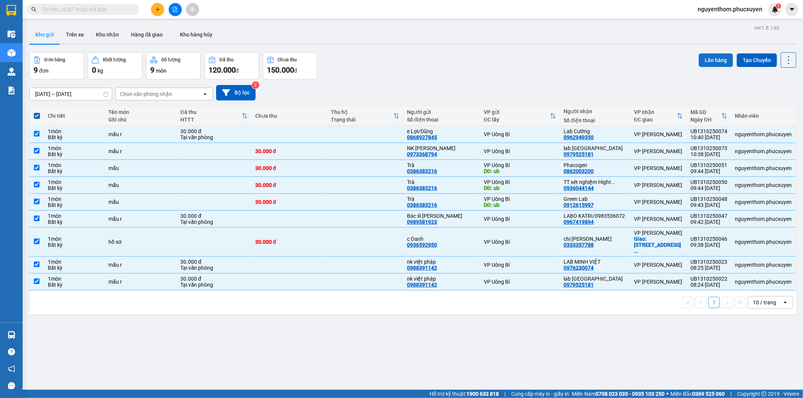
click at [710, 59] on button "Lên hàng" at bounding box center [716, 60] width 34 height 14
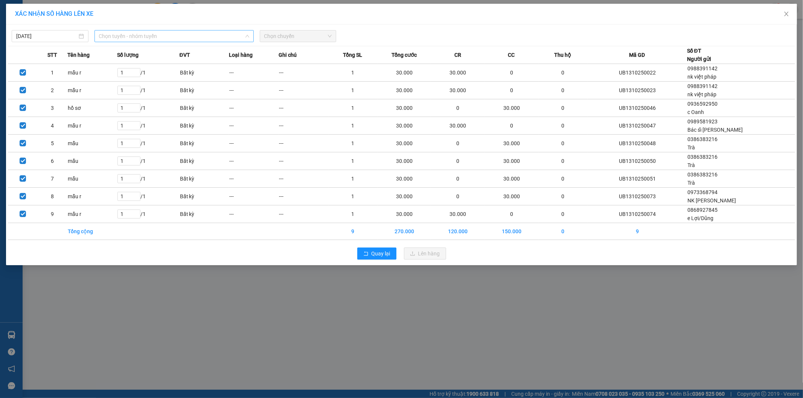
click at [226, 38] on span "Chọn tuyến - nhóm tuyến" at bounding box center [174, 36] width 150 height 11
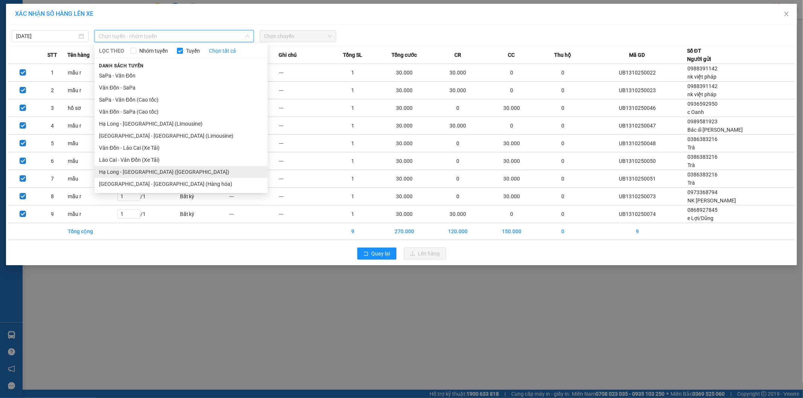
click at [186, 172] on li "Hạ Long - [GEOGRAPHIC_DATA] ([GEOGRAPHIC_DATA])" at bounding box center [181, 172] width 173 height 12
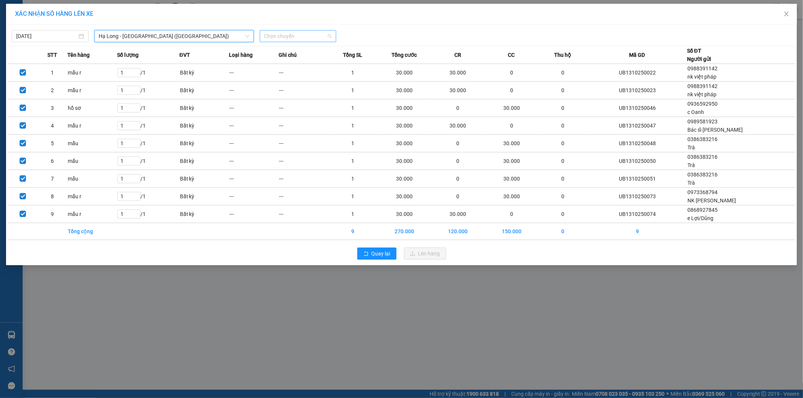
click at [287, 37] on span "Chọn chuyến" at bounding box center [298, 36] width 68 height 11
click at [297, 62] on div "10:00 - 14H-009.60" at bounding box center [293, 63] width 59 height 8
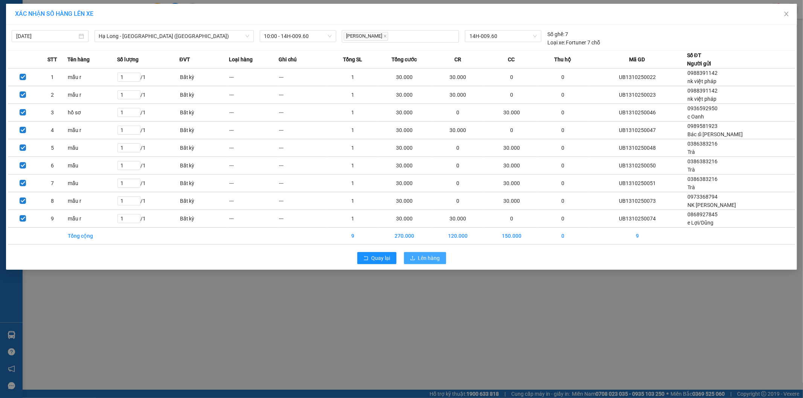
click at [430, 261] on span "Lên hàng" at bounding box center [429, 258] width 22 height 8
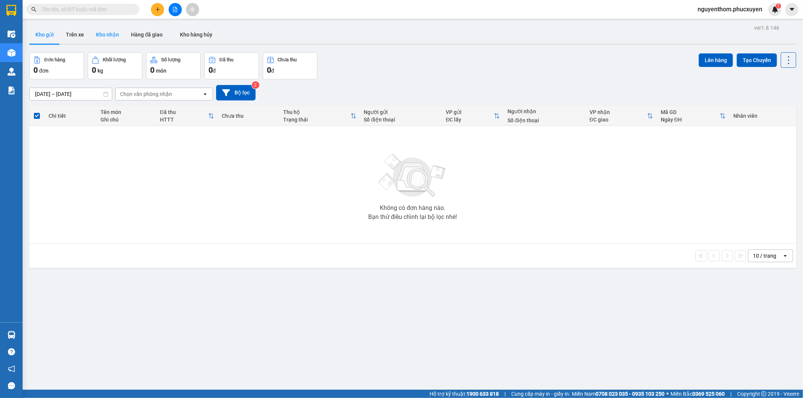
click at [100, 32] on button "Kho nhận" at bounding box center [107, 35] width 35 height 18
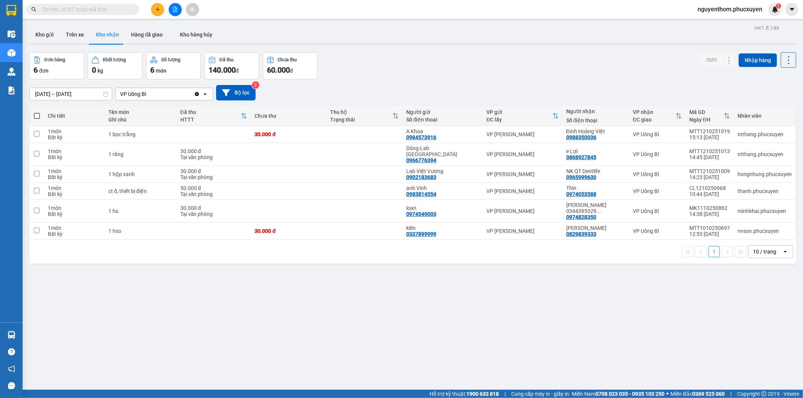
click at [384, 83] on div "[DATE] – [DATE] Press the down arrow key to interact with the calendar and sele…" at bounding box center [412, 92] width 767 height 27
click at [119, 308] on div "ver 1.8.146 Kho gửi Trên xe Kho nhận Hàng đã giao Kho hàng hủy Đơn hàng 6 đơn K…" at bounding box center [412, 222] width 773 height 398
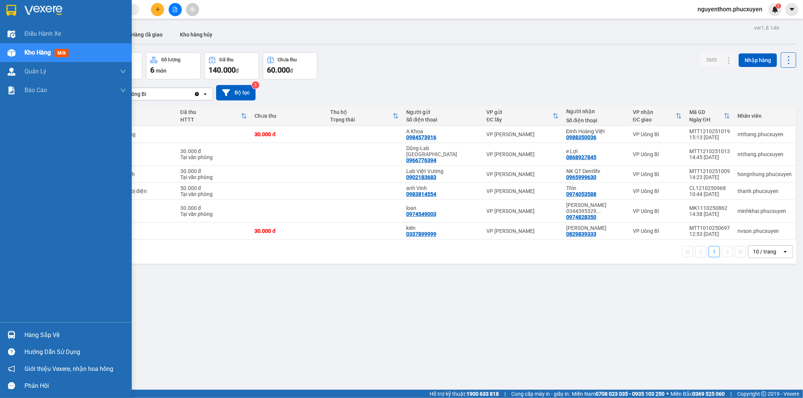
click at [8, 333] on img at bounding box center [12, 335] width 8 height 8
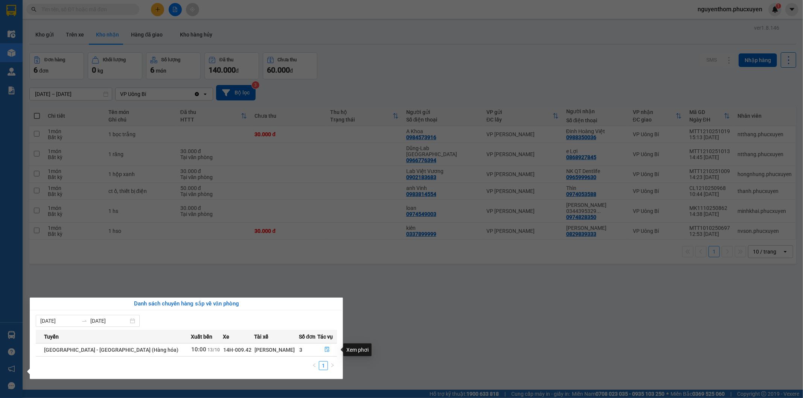
drag, startPoint x: 397, startPoint y: 330, endPoint x: 402, endPoint y: 326, distance: 6.7
click at [398, 330] on section "Kết quả tìm kiếm ( 5 ) Bộ lọc Mã ĐH Trạng thái Món hàng Thu hộ Tổng cước Chưa c…" at bounding box center [401, 199] width 803 height 398
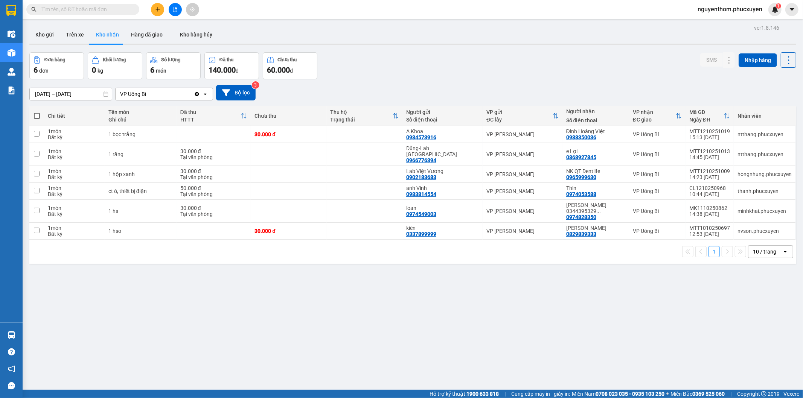
click at [362, 63] on div "Đơn hàng 6 đơn Khối lượng 0 kg Số lượng 6 món Đã thu 140.000 đ Chưa thu 60.000 …" at bounding box center [412, 65] width 767 height 27
click at [368, 70] on div "Đơn hàng 6 đơn Khối lượng 0 kg Số lượng 6 món Đã thu 140.000 đ Chưa thu 60.000 …" at bounding box center [412, 65] width 767 height 27
click at [386, 74] on div "Đơn hàng 6 đơn Khối lượng 0 kg Số lượng 6 món Đã thu 140.000 đ Chưa thu 60.000 …" at bounding box center [412, 65] width 767 height 27
